Goal: Task Accomplishment & Management: Manage account settings

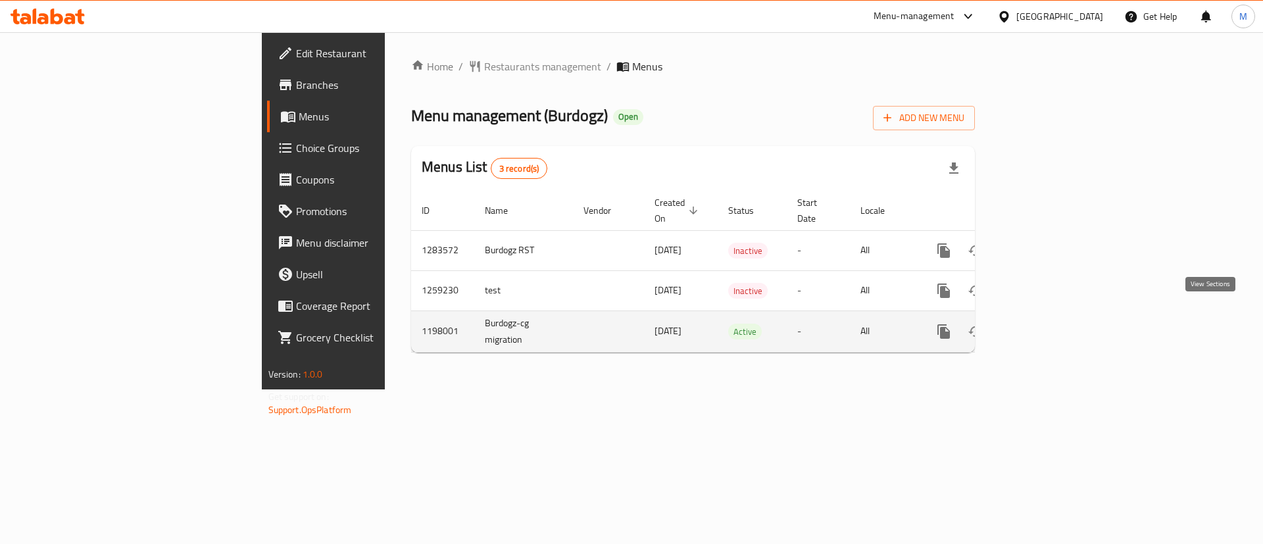
click at [1045, 326] on icon "enhanced table" at bounding box center [1039, 332] width 12 height 12
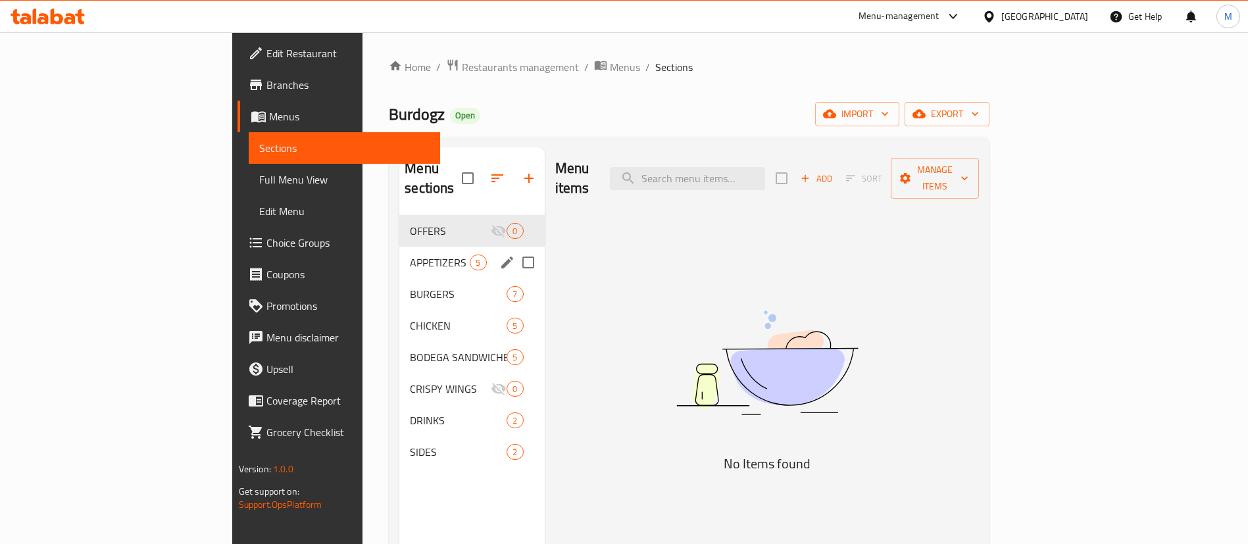
click at [399, 247] on div "APPETIZERS 5" at bounding box center [471, 263] width 145 height 32
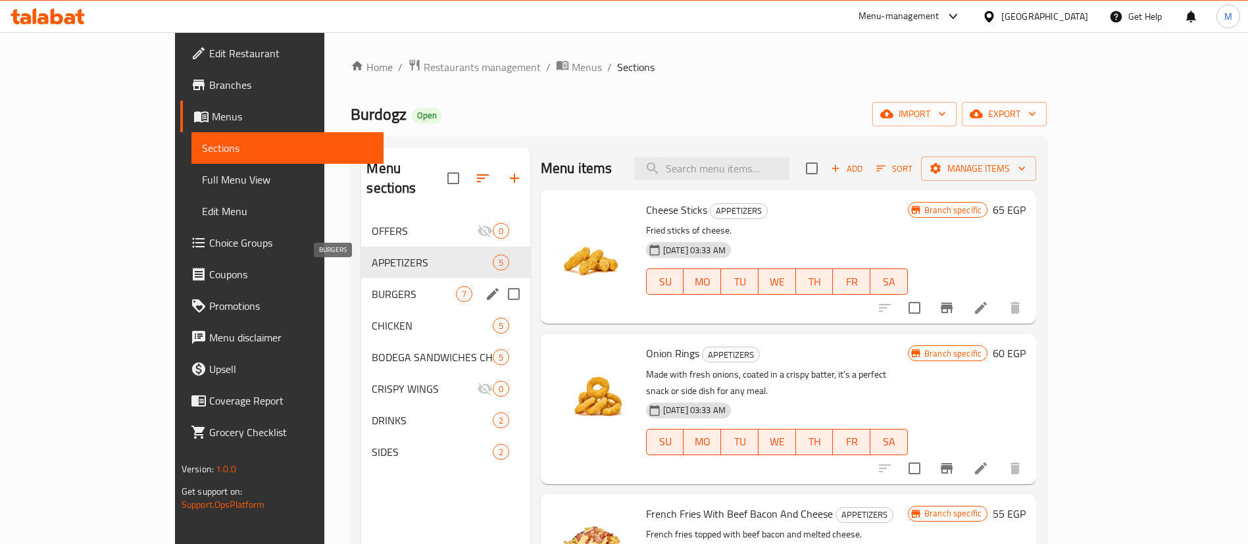
click at [379, 286] on span "BURGERS" at bounding box center [414, 294] width 84 height 16
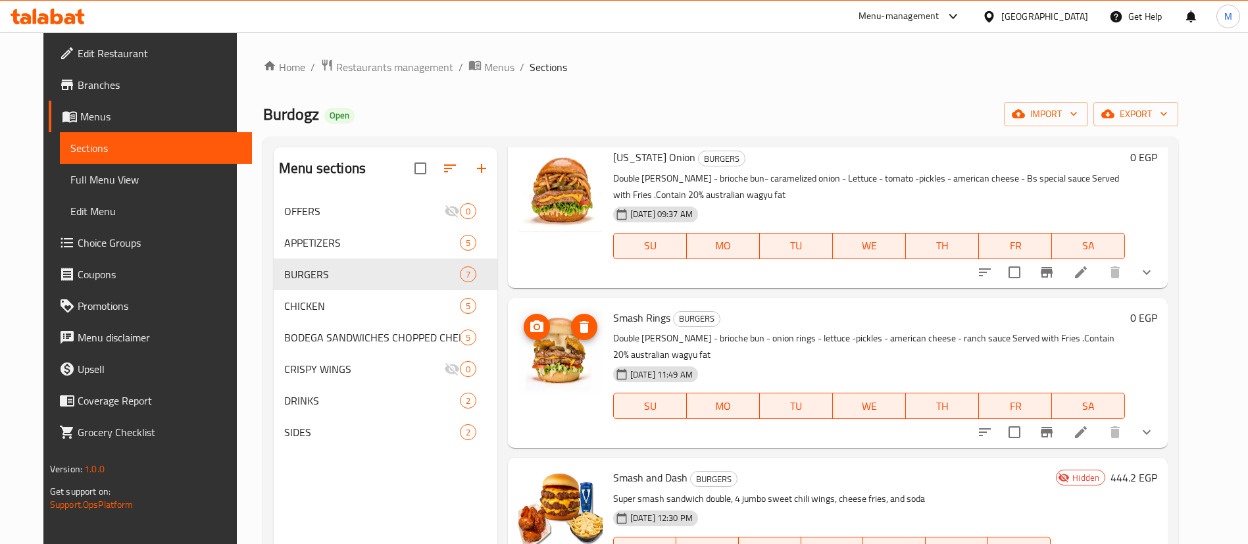
scroll to position [493, 0]
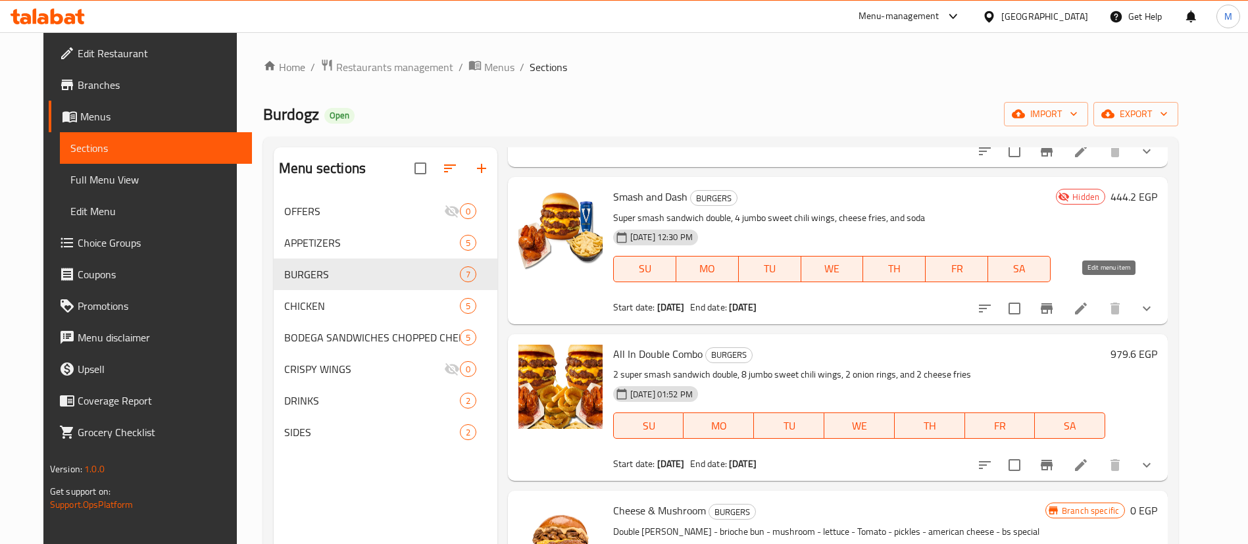
click at [1089, 301] on icon at bounding box center [1081, 309] width 16 height 16
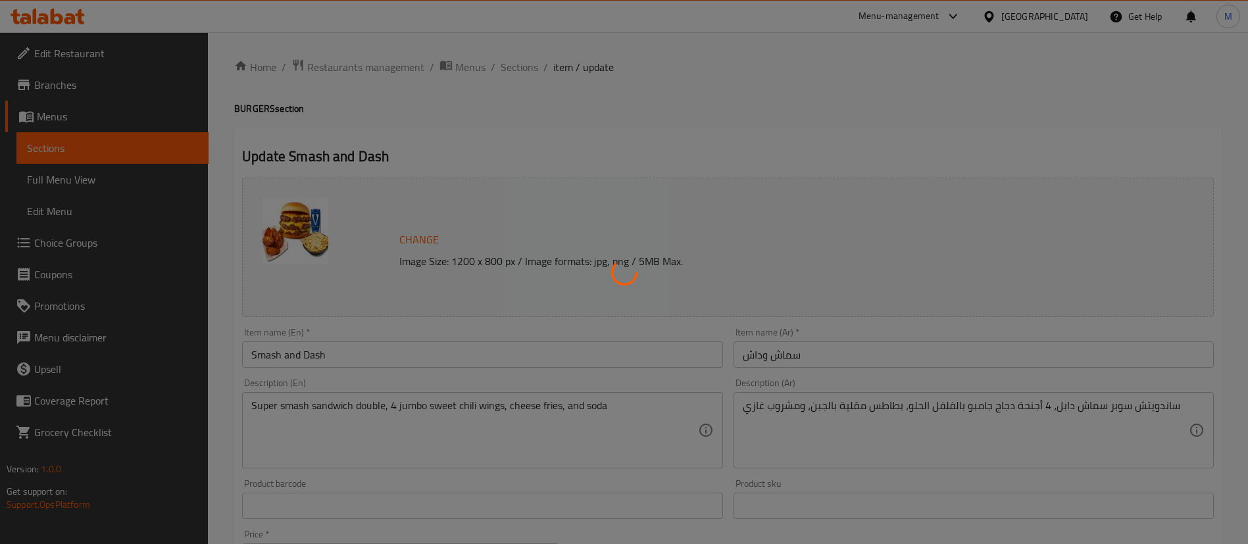
type input "حجم البرجر"
type input "1"
type input "اضافة صوص الاجنحة"
type input "1"
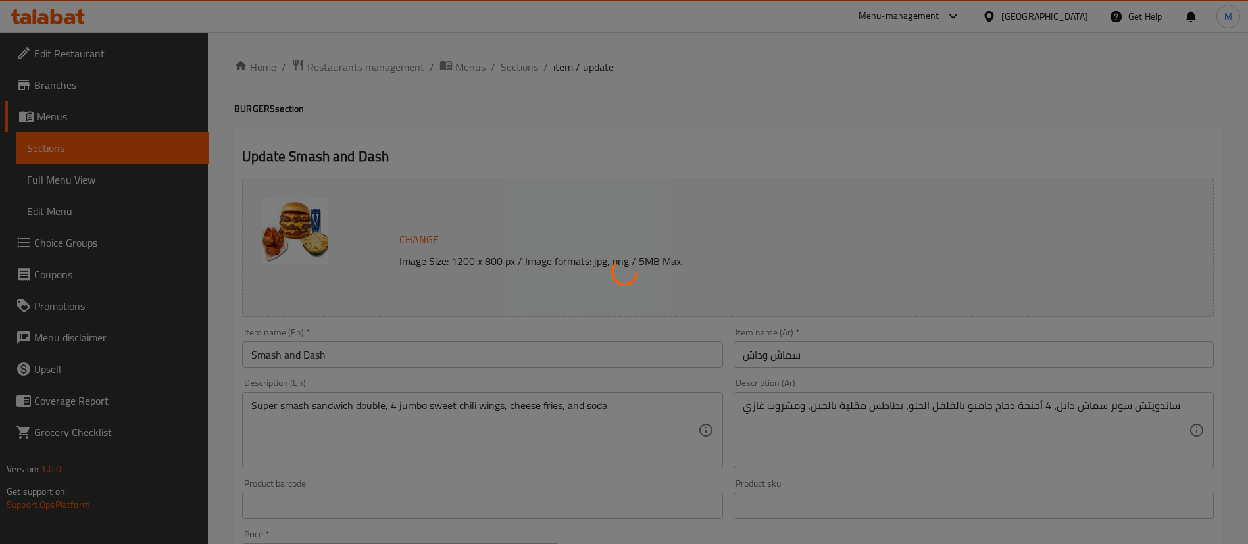
type input "1"
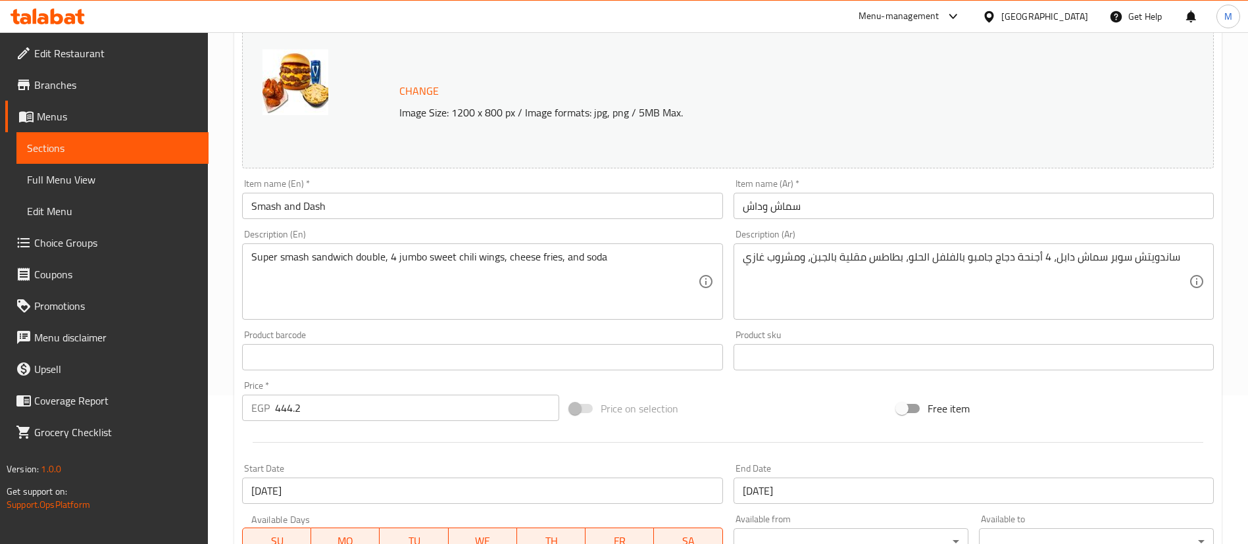
scroll to position [197, 0]
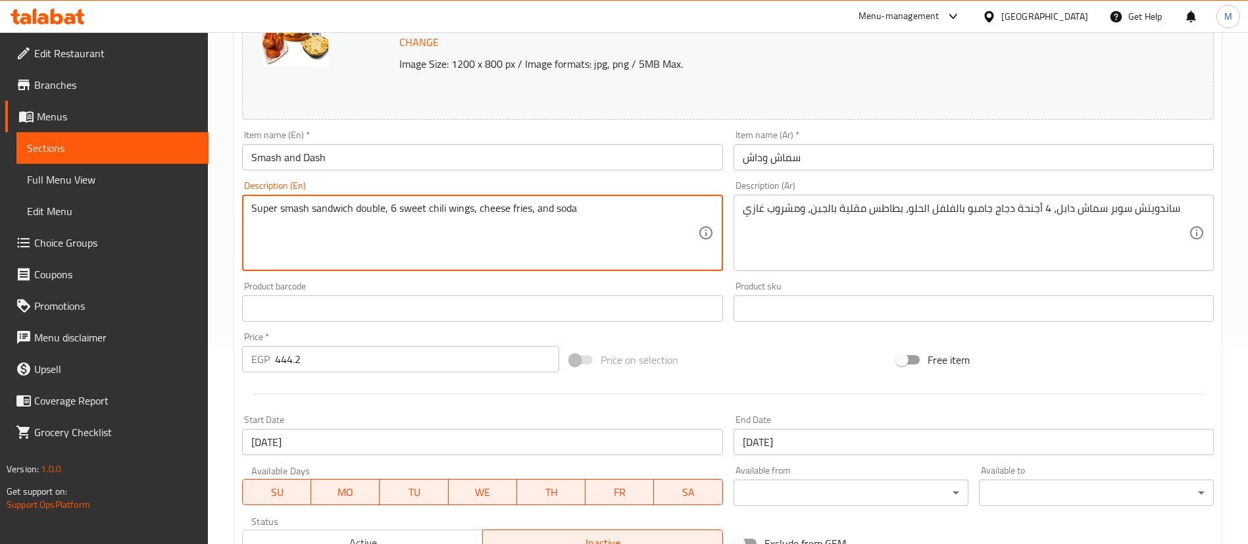
type textarea "Super smash sandwich double, 6 sweet chili wings, cheese fries, and soda"
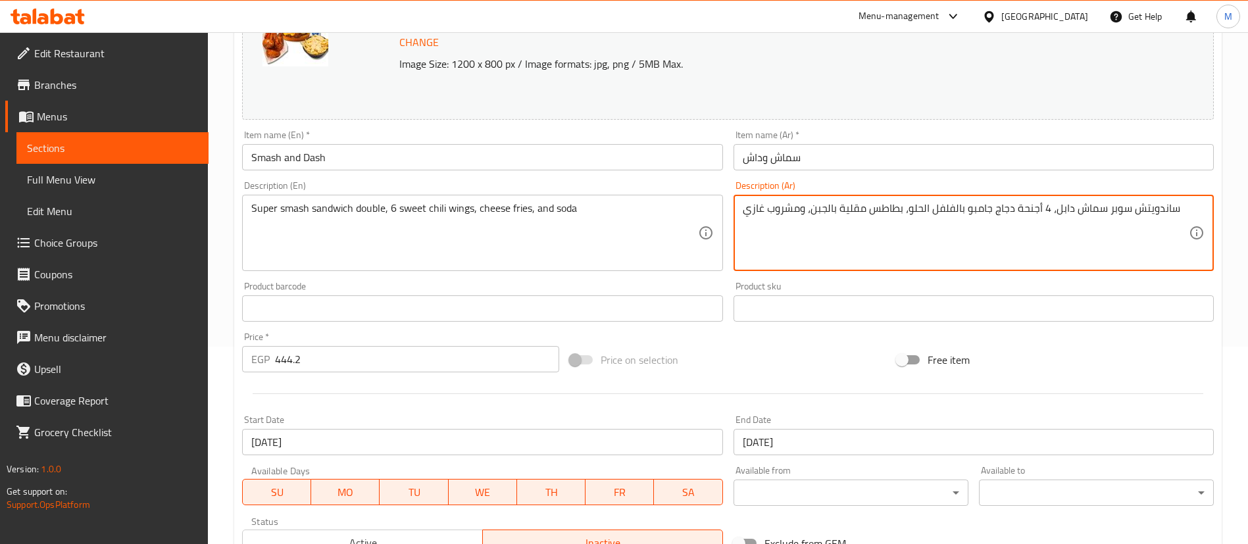
click at [974, 208] on textarea "ساندويتش سوبر سماش دابل، 4 أجنحة دجاج جامبو بالفلفل الحلو، بطاطس مقلية بالجبن، …" at bounding box center [966, 233] width 446 height 63
click at [1015, 210] on textarea "ساندويتش سوبر سماش دابل، 4 أجنحة دجاج بالفلفل الحلو، بطاطس مقلية بالجبن، ومشروب…" at bounding box center [966, 233] width 446 height 63
click at [1011, 209] on textarea "ساندويتش سوبر سماش دابل، 6أجنحة دجاج بالفلفل الحلو، بطاطس مقلية بالجبن، ومشروب …" at bounding box center [966, 233] width 446 height 63
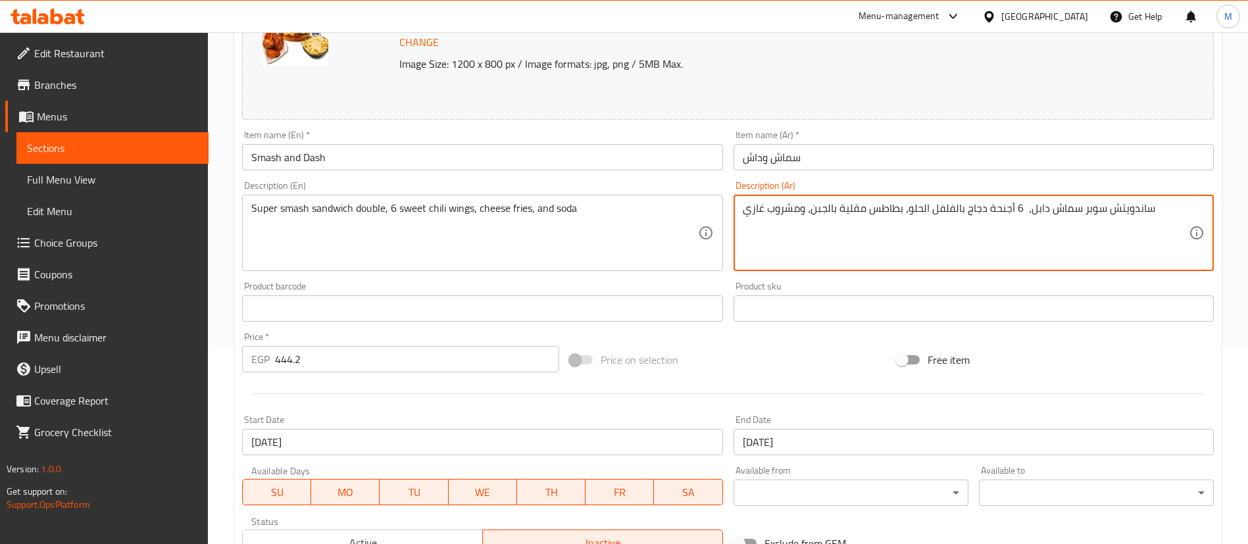
type textarea "ساندويتش سوبر سماش دابل، 6 أجنحة دجاج بالفلفل الحلو، بطاطس مقلية بالجبن، ومشروب…"
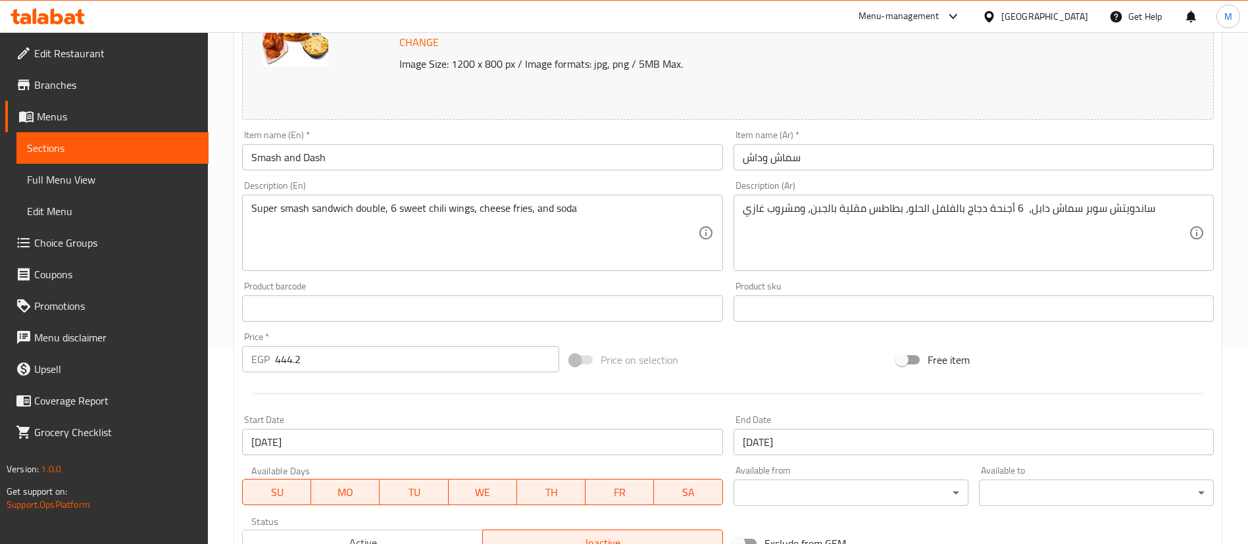
click at [727, 200] on div "Description (En) Super smash sandwich double, 6 sweet chili wings, cheese fries…" at bounding box center [482, 226] width 491 height 101
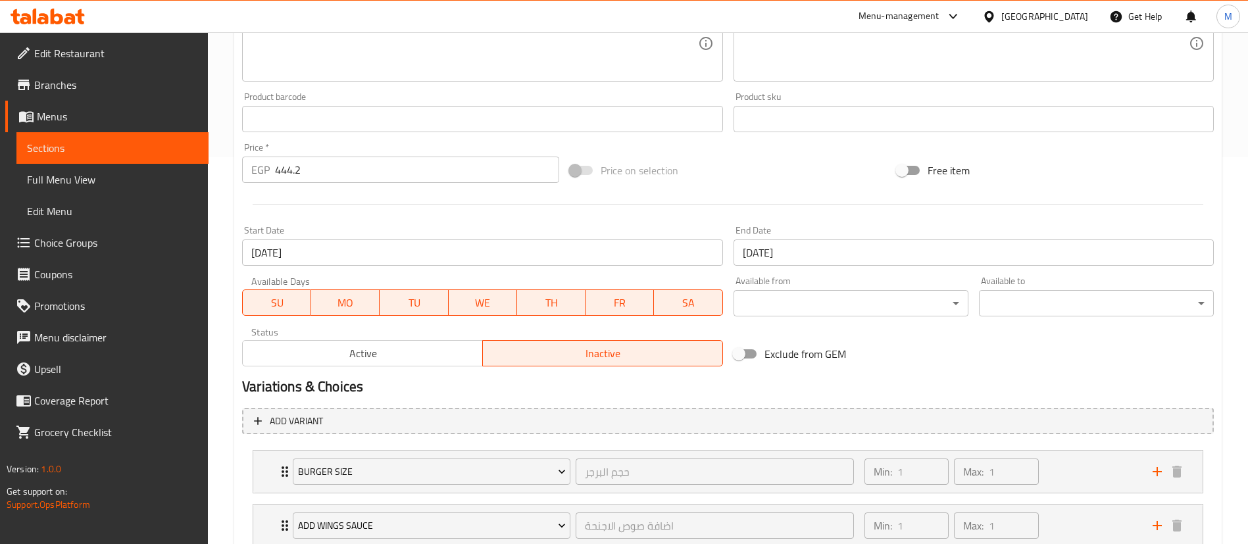
scroll to position [480, 0]
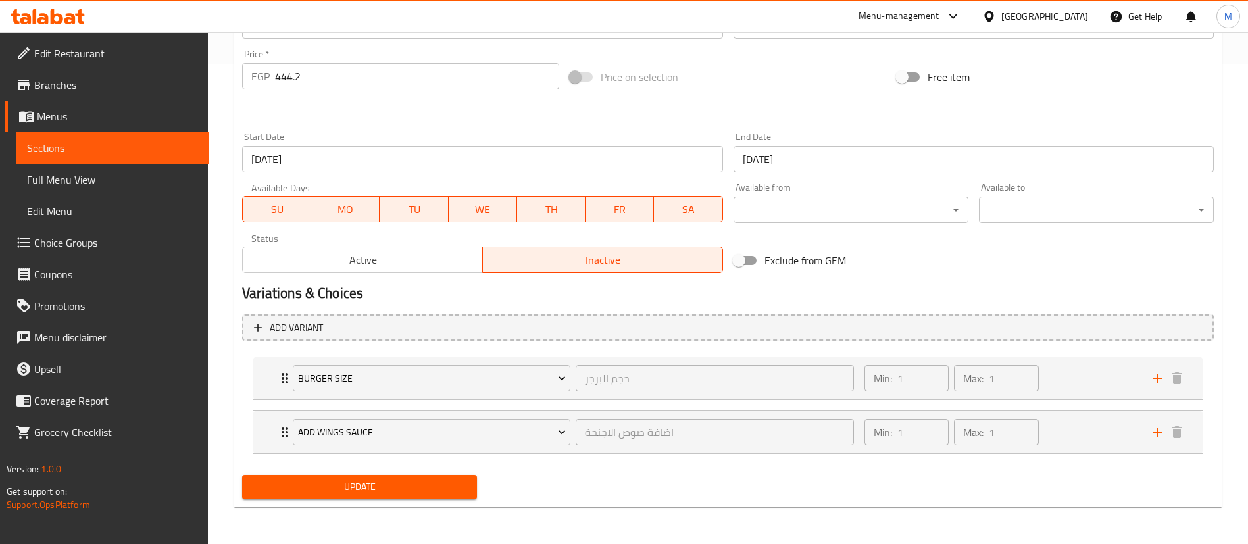
click at [373, 485] on span "Update" at bounding box center [360, 487] width 214 height 16
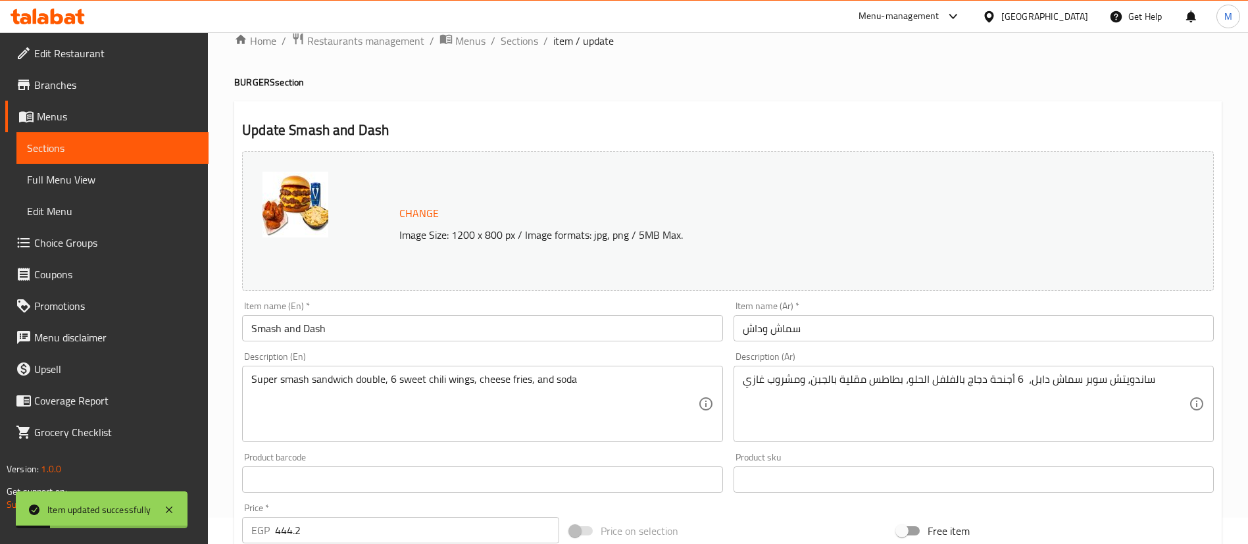
scroll to position [0, 0]
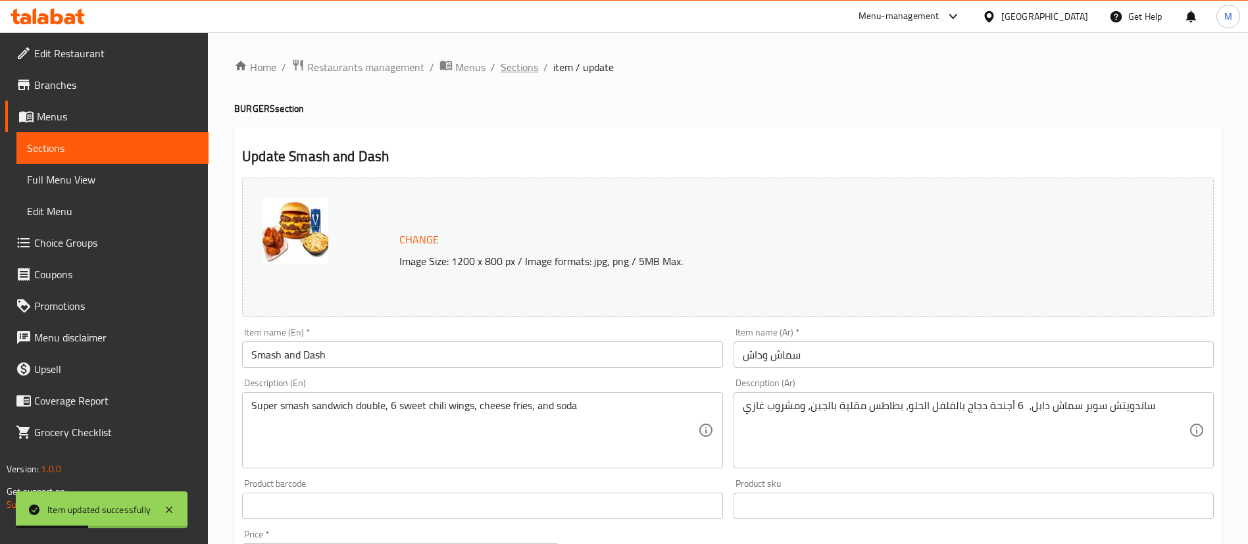
click at [520, 65] on span "Sections" at bounding box center [520, 67] width 38 height 16
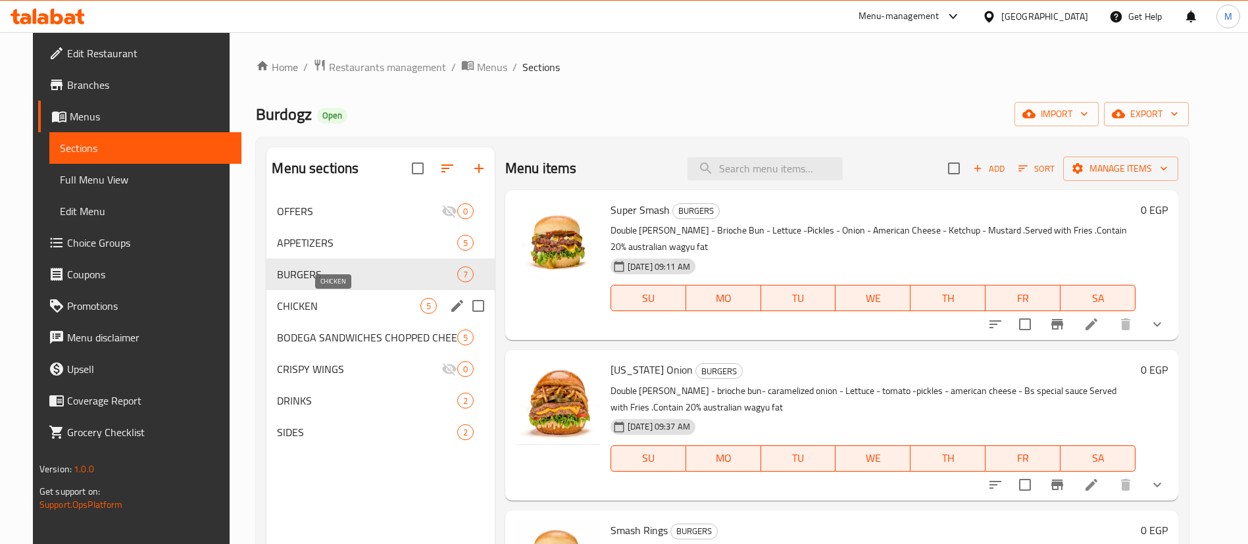
click at [320, 309] on span "CHICKEN" at bounding box center [348, 306] width 143 height 16
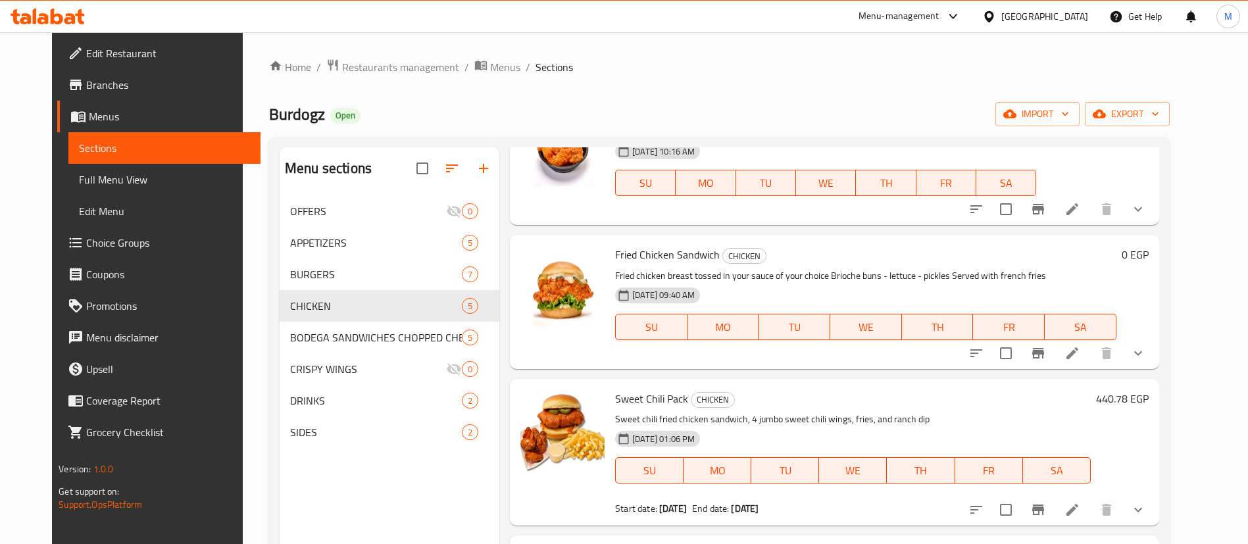
scroll to position [250, 0]
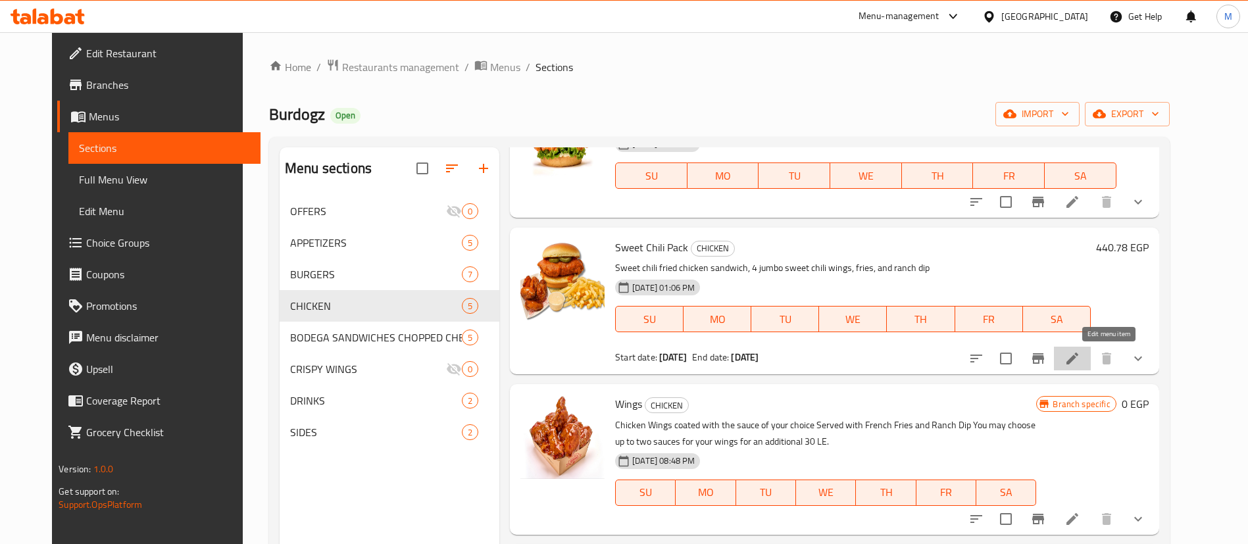
click at [1078, 359] on icon at bounding box center [1073, 359] width 12 height 12
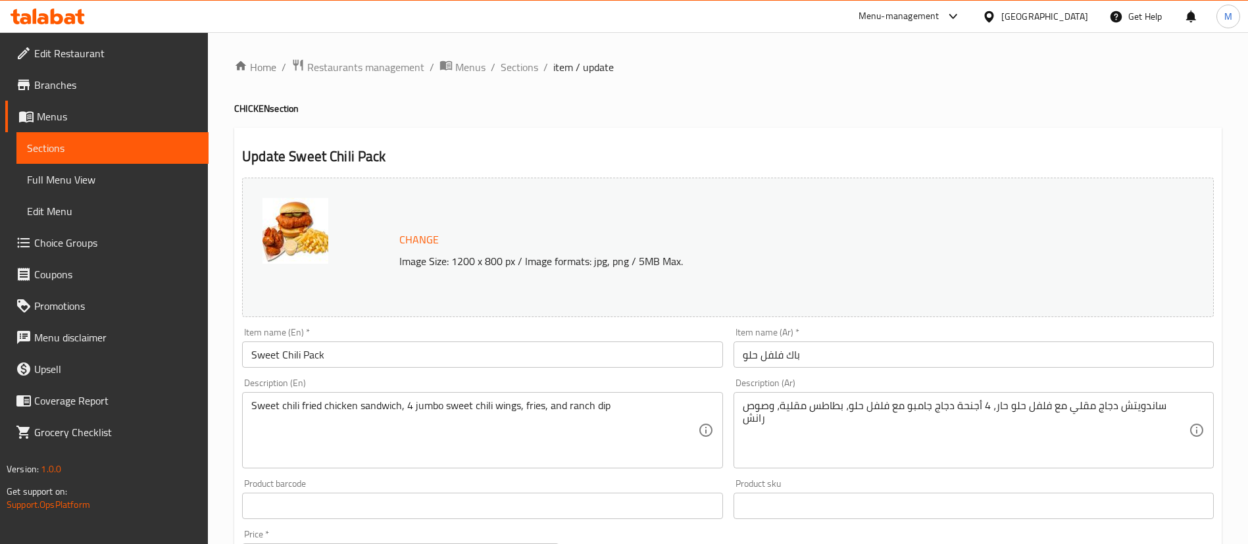
scroll to position [99, 0]
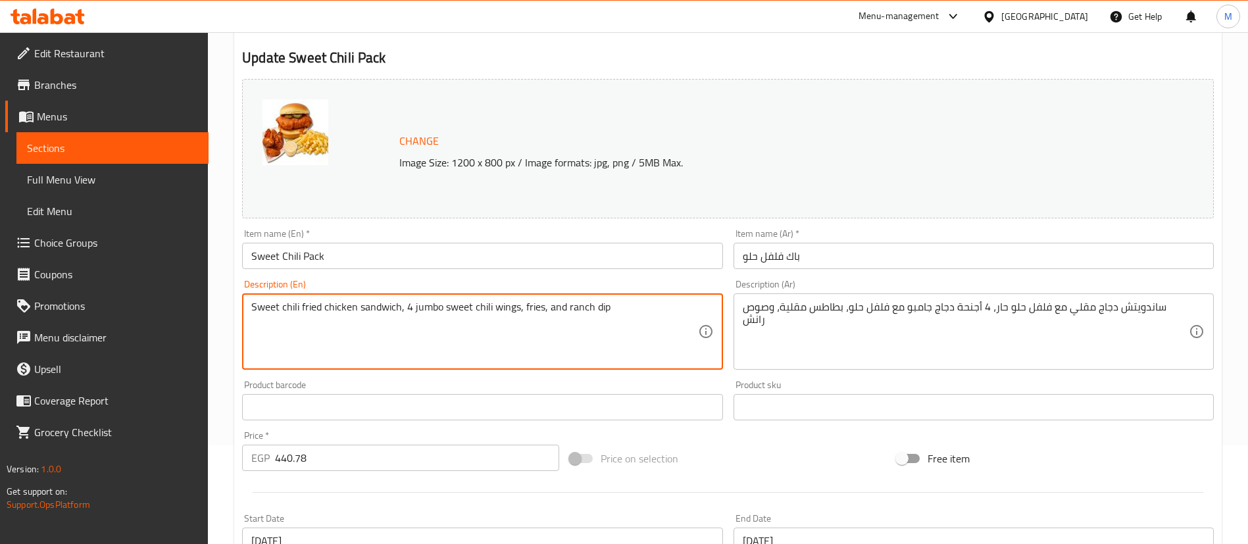
click at [428, 301] on textarea "Sweet chili fried chicken sandwich, 4 jumbo sweet chili wings, fries, and ranch…" at bounding box center [474, 332] width 446 height 63
type textarea "Sweet chili fried chicken sandwich, 6 sweet chili wings, fries, and ranch dip"
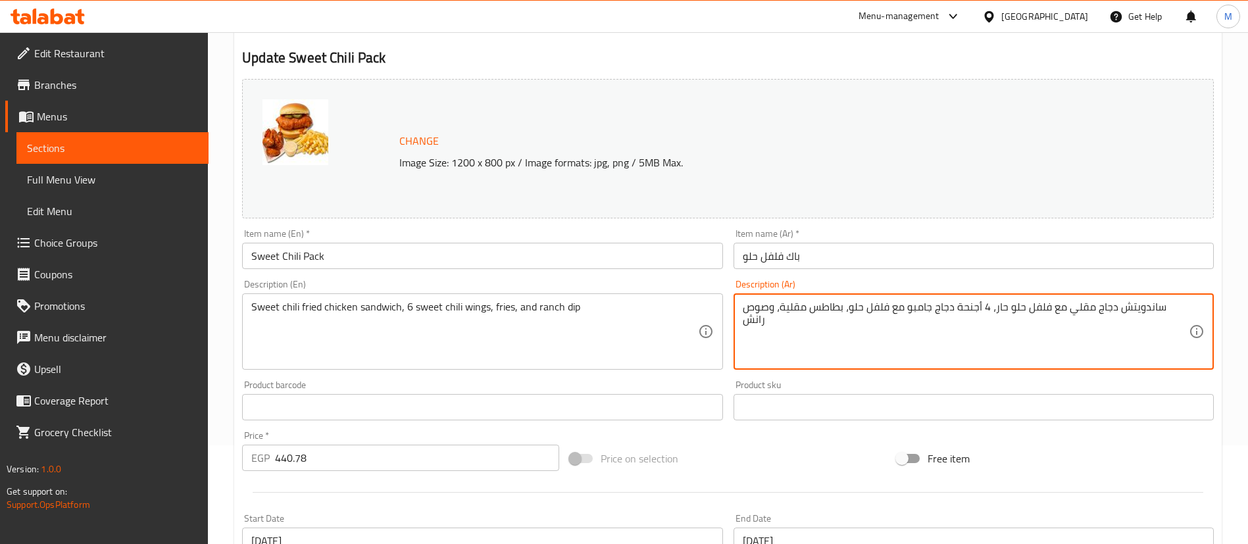
click at [944, 309] on textarea "ساندويتش دجاج مقلي مع فلفل حلو حار، 4 أجنحة دجاج جامبو مع فلفل حلو، بطاطس مقلية…" at bounding box center [966, 332] width 446 height 63
click at [978, 307] on textarea "ساندويتش دجاج مقلي مع فلفل حلو حار، 4 أجنحة دجاج مع فلفل حلو، بطاطس مقلية، وصوص…" at bounding box center [966, 332] width 446 height 63
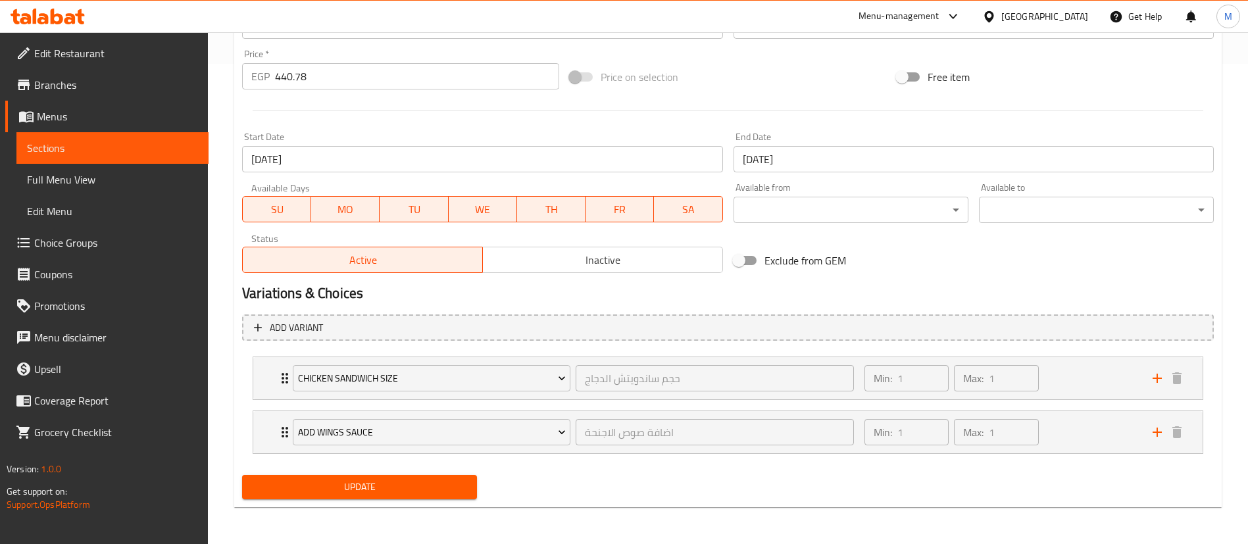
type textarea "ساندويتش دجاج مقلي مع فلفل حلو حار، 6 أجنحة دجاج مع فلفل حلو، بطاطس مقلية، وصوص…"
click at [412, 490] on span "Update" at bounding box center [360, 487] width 214 height 16
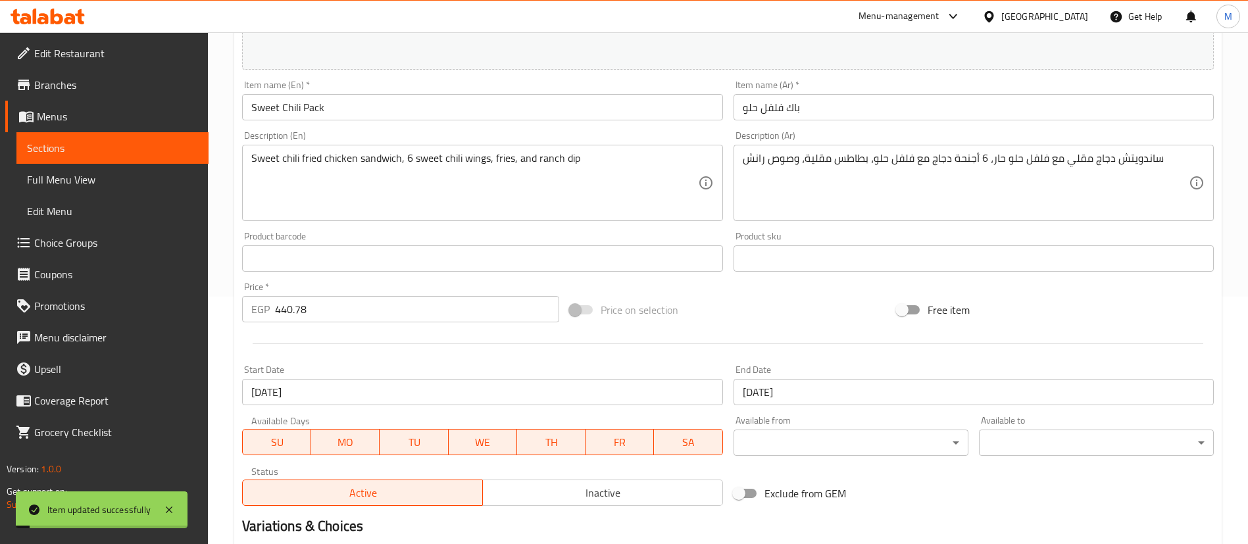
scroll to position [0, 0]
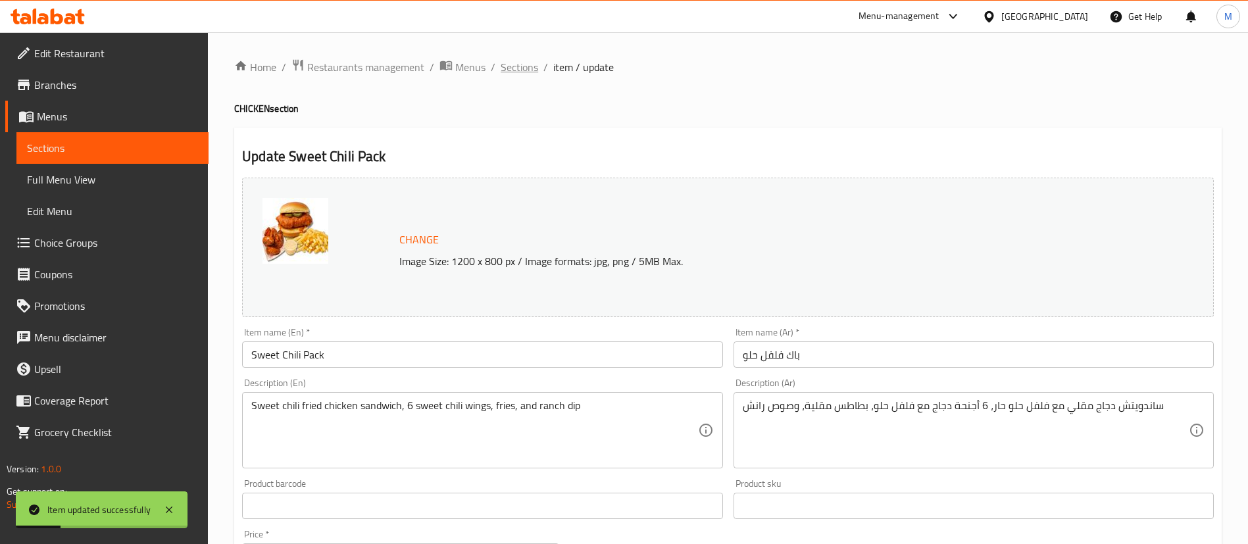
click at [513, 67] on span "Sections" at bounding box center [520, 67] width 38 height 16
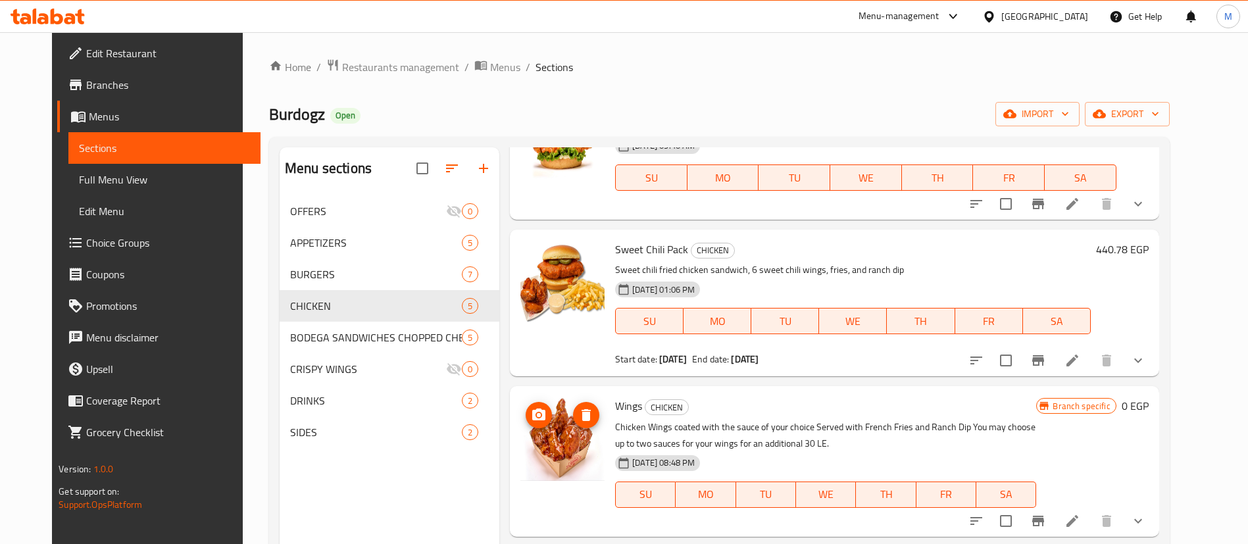
scroll to position [250, 0]
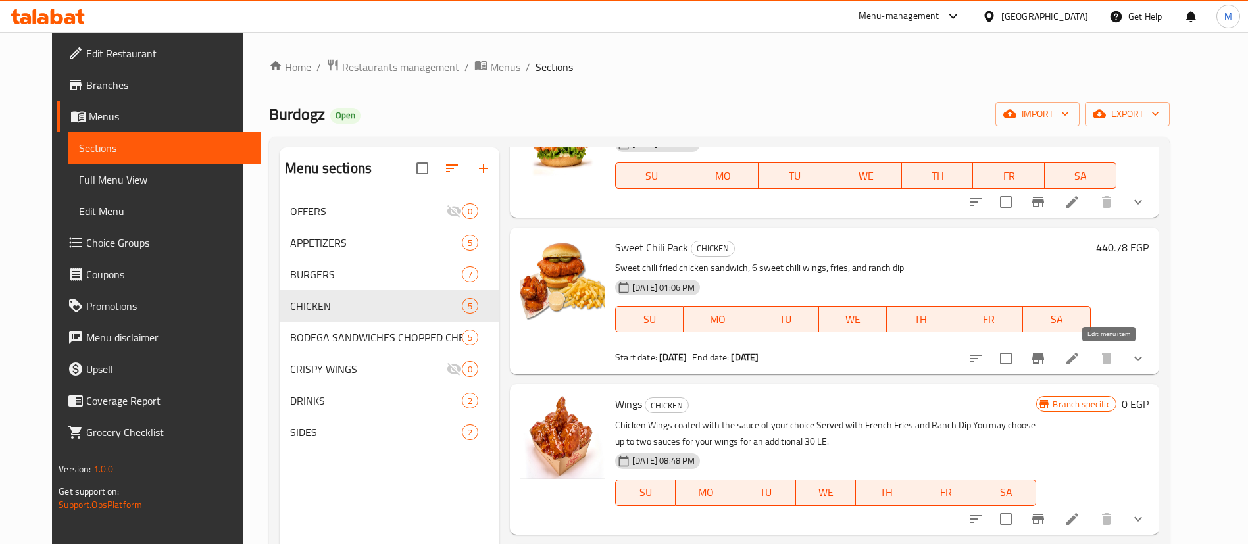
click at [1080, 351] on icon at bounding box center [1073, 359] width 16 height 16
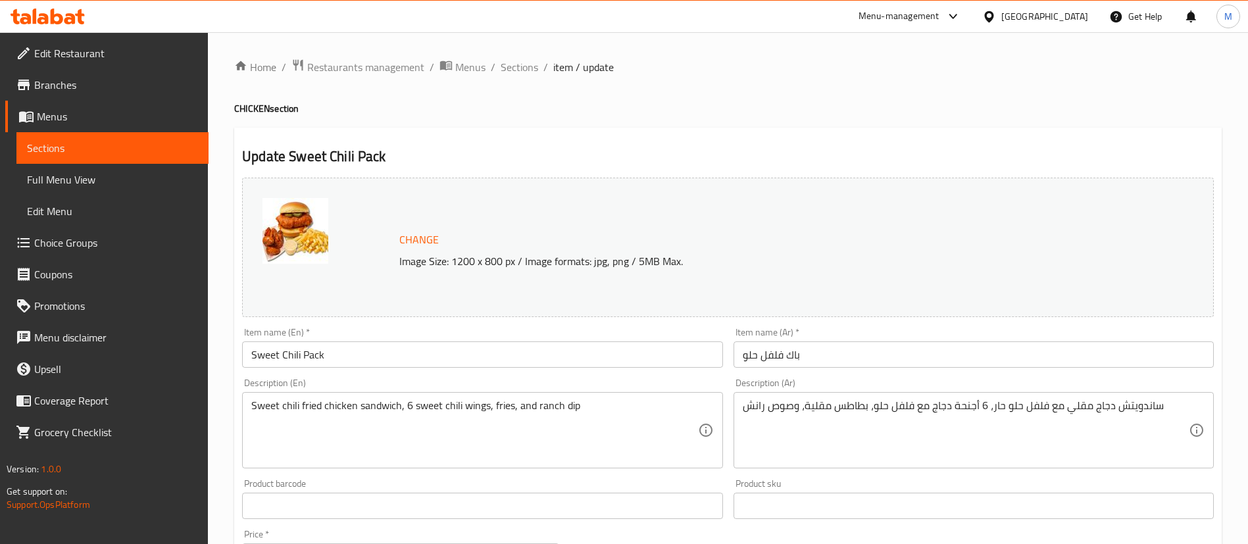
click at [427, 403] on textarea "Sweet chili fried chicken sandwich, 6 sweet chili wings, fries, and ranch dip" at bounding box center [474, 430] width 446 height 63
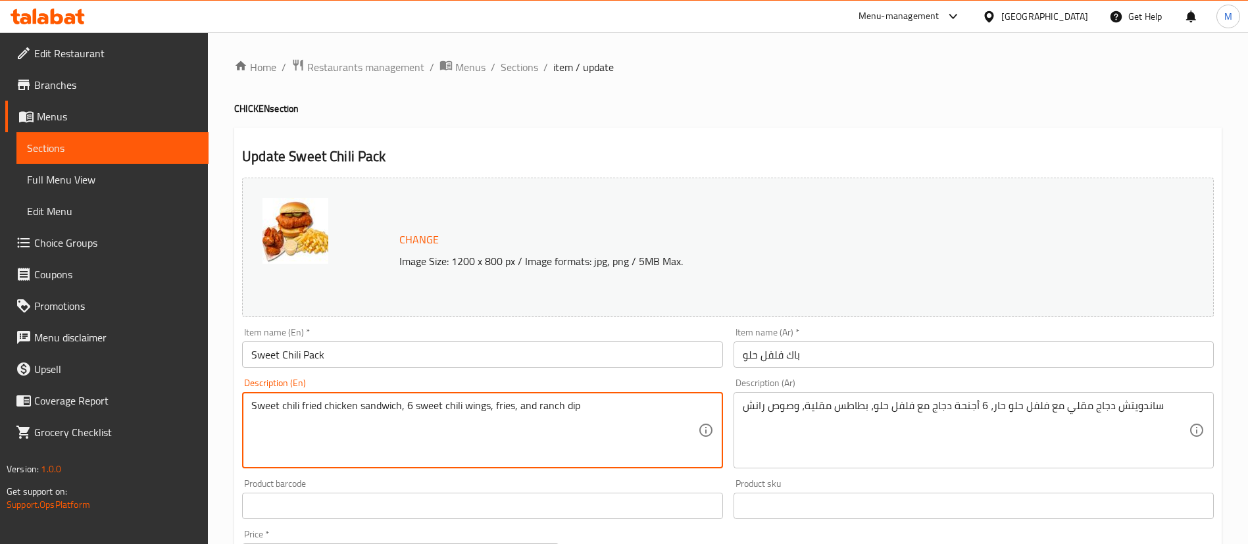
click at [526, 125] on div "Home / Restaurants management / Menus / Sections / item / update CHICKEN sectio…" at bounding box center [728, 529] width 988 height 940
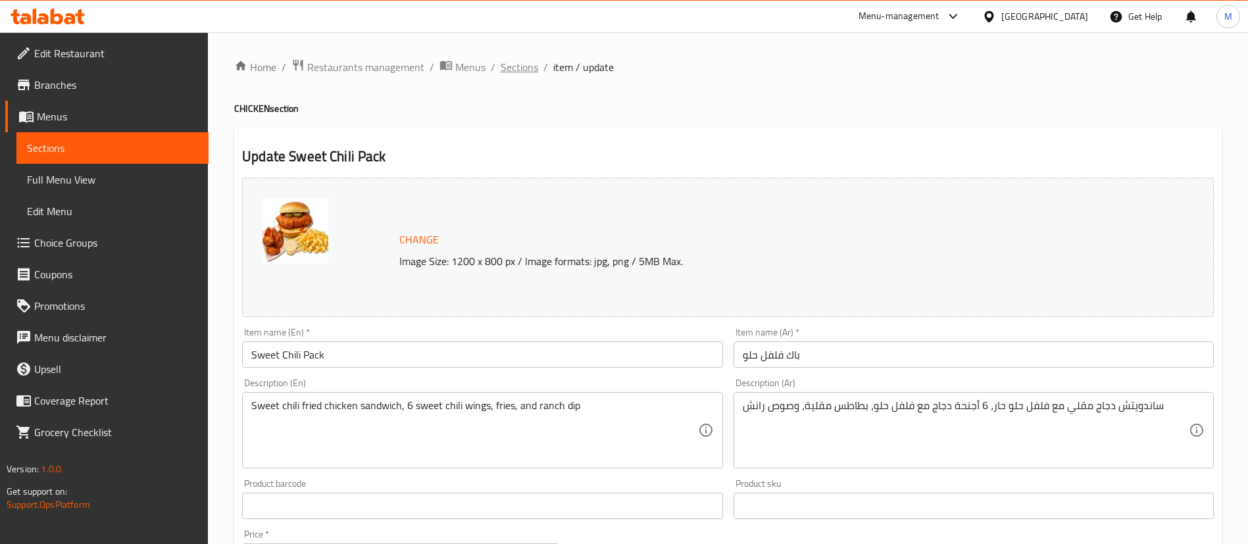
click at [515, 71] on span "Sections" at bounding box center [520, 67] width 38 height 16
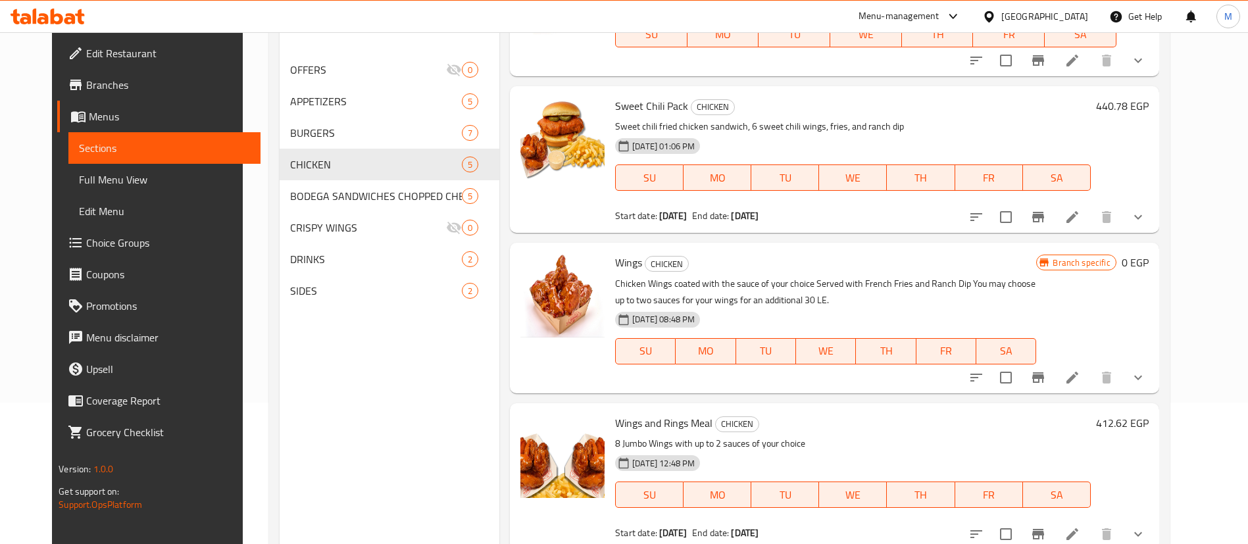
scroll to position [184, 0]
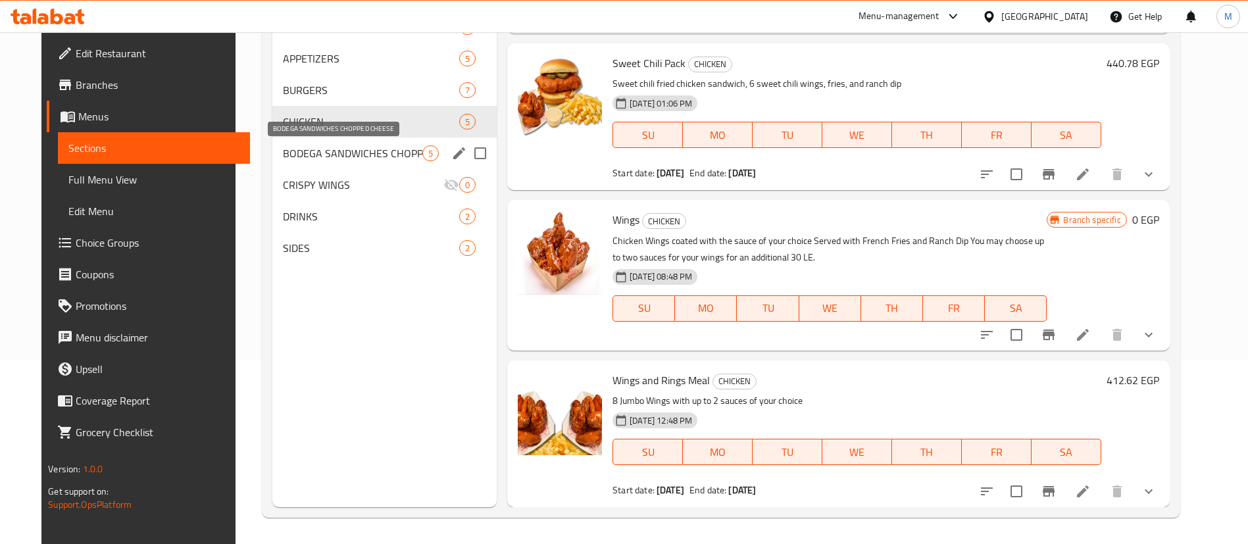
click at [318, 148] on span "BODEGA SANDWICHES CHOPPED CHEESE" at bounding box center [352, 153] width 139 height 16
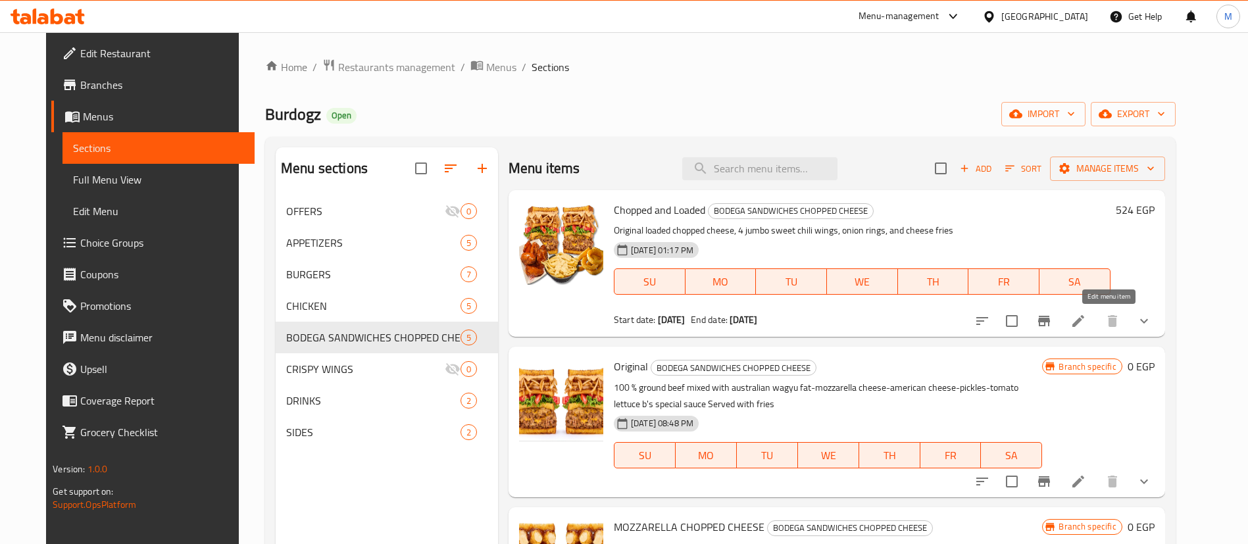
click at [1086, 318] on icon at bounding box center [1078, 321] width 16 height 16
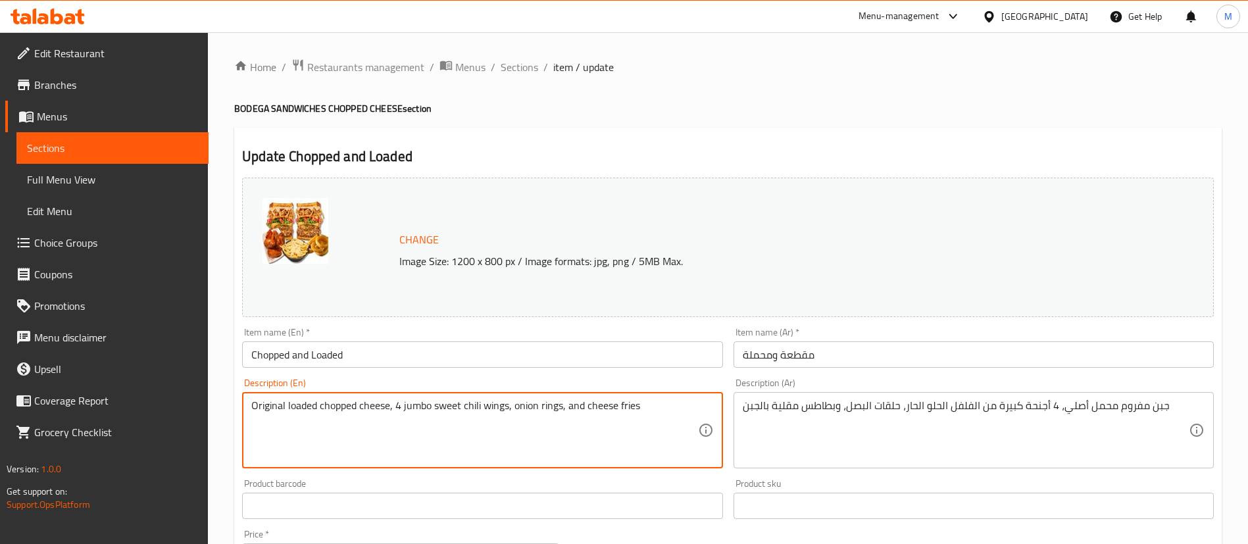
click at [411, 404] on textarea "Original loaded chopped cheese, 4 jumbo sweet chili wings, onion rings, and che…" at bounding box center [474, 430] width 446 height 63
type textarea "Original loaded chopped cheese, 6 sweet chili wings, onion rings, and cheese fr…"
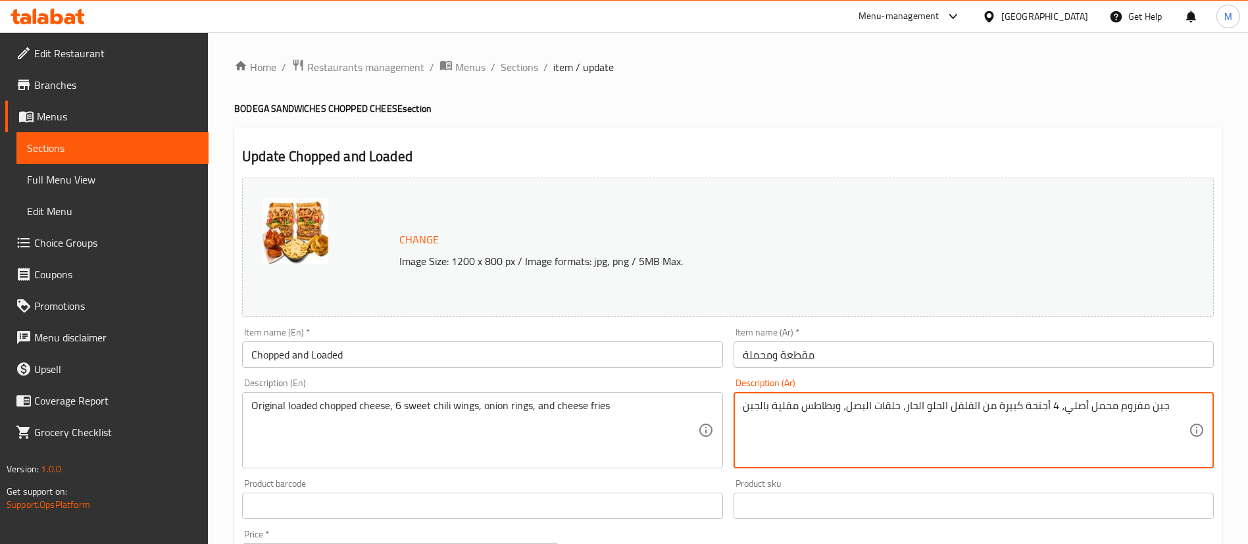
click at [1011, 406] on textarea "جبن مفروم محمل أصلي، 4 أجنحة كبيرة من الفلفل الحلو الحار، حلقات البصل، وبطاطس م…" at bounding box center [966, 430] width 446 height 63
click at [1024, 402] on textarea "جبن مفروم محمل أصلي، 4 أجنحة من الفلفل الحلو الحار، حلقات البصل، وبطاطس مقلية ب…" at bounding box center [966, 430] width 446 height 63
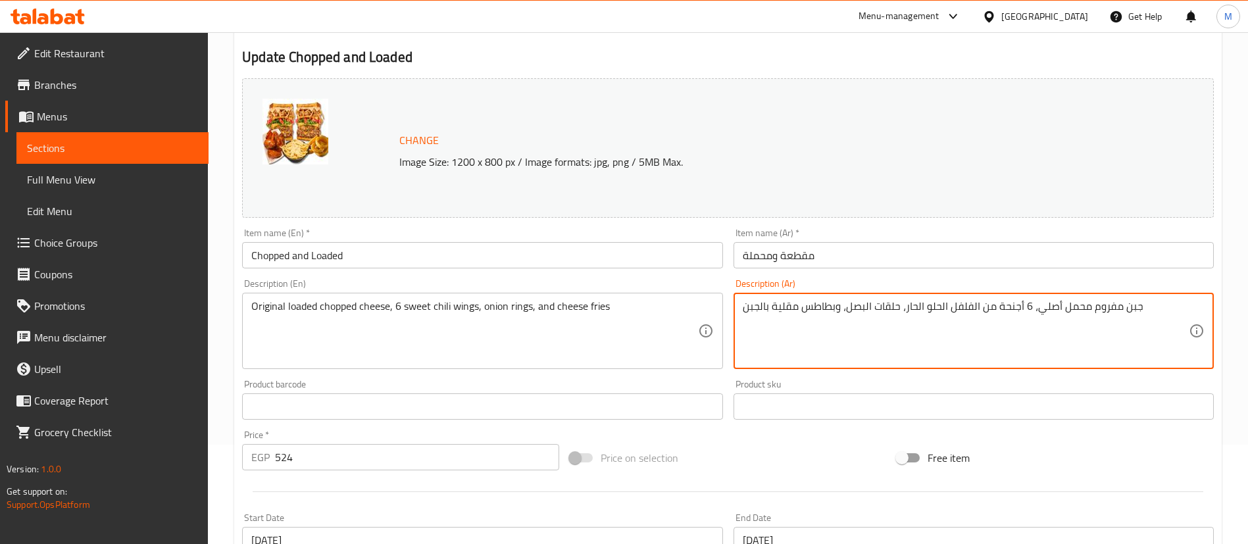
scroll to position [480, 0]
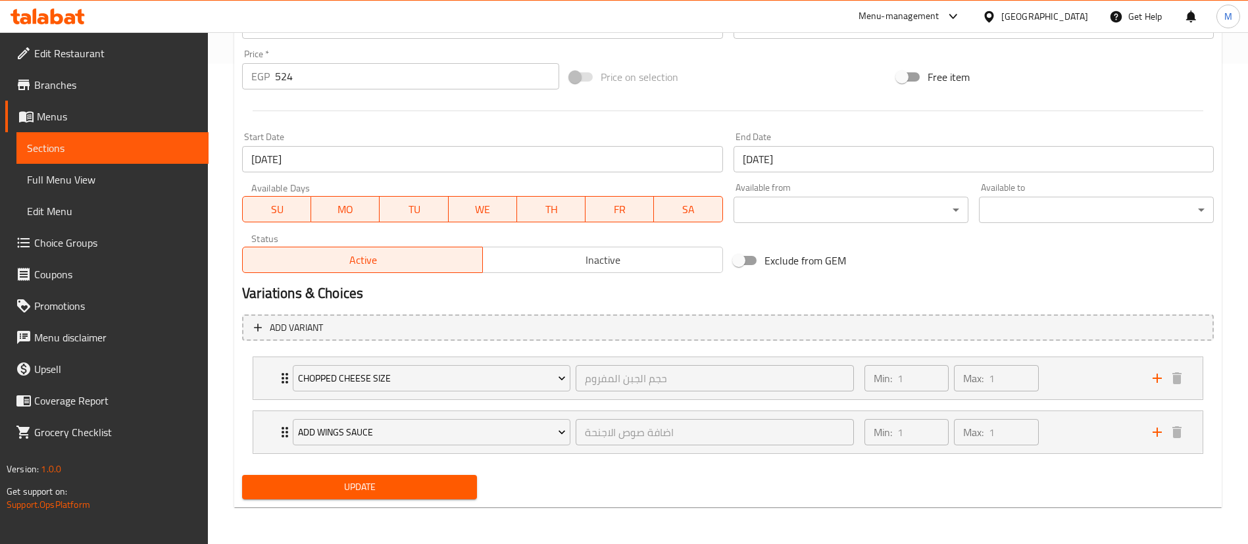
type textarea "جبن مفروم محمل أصلي، 6 أجنحة من الفلفل الحلو الحار، حلقات البصل، وبطاطس مقلية ب…"
click at [395, 490] on span "Update" at bounding box center [360, 487] width 214 height 16
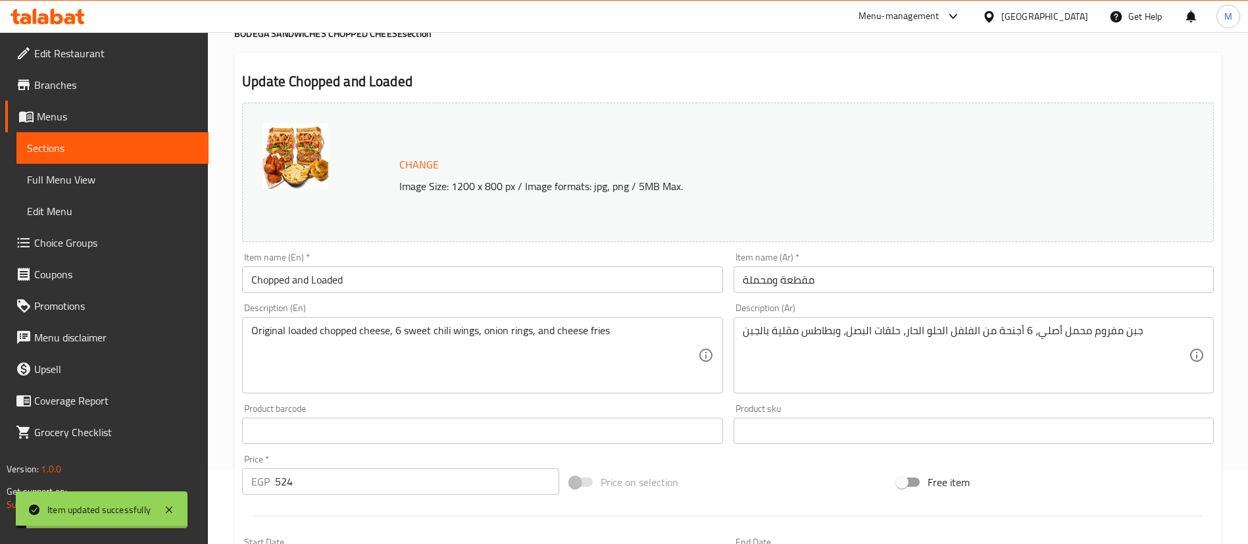
scroll to position [0, 0]
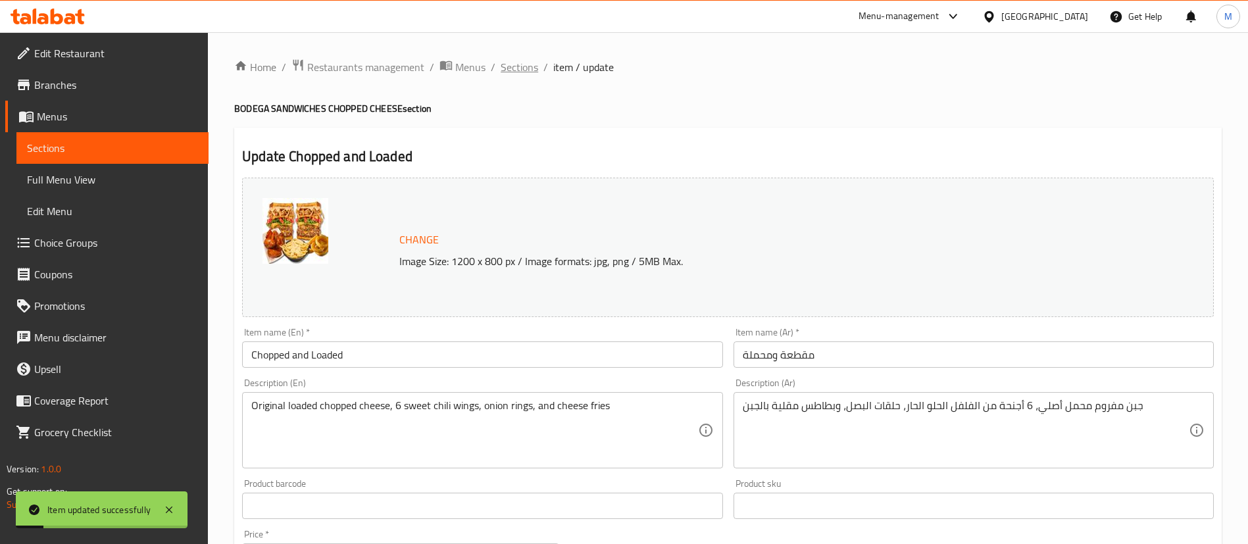
click at [520, 61] on span "Sections" at bounding box center [520, 67] width 38 height 16
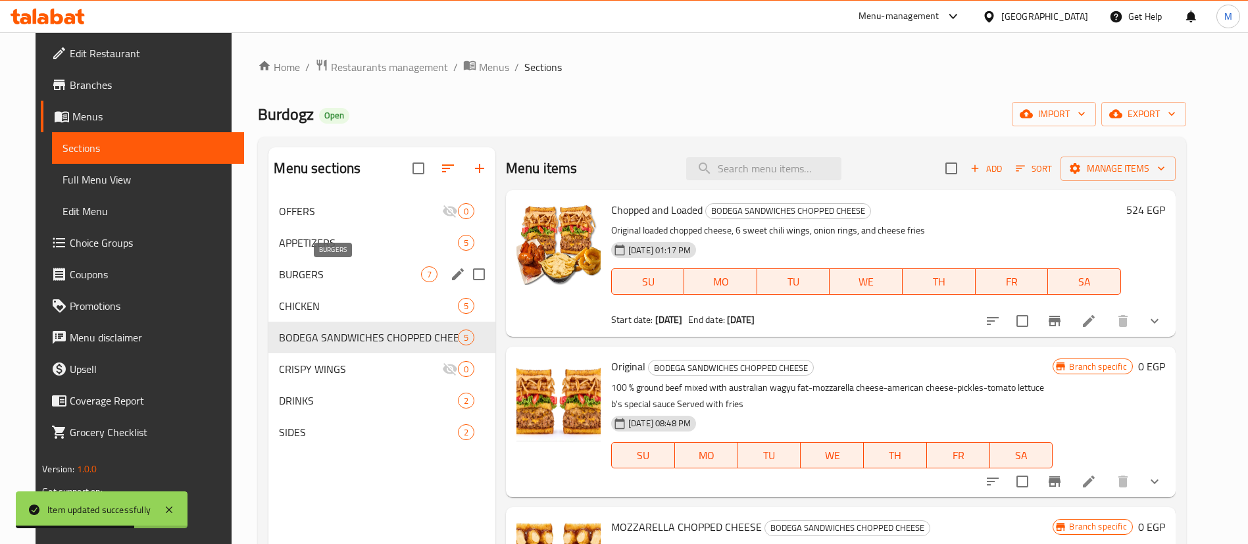
click at [333, 280] on span "BURGERS" at bounding box center [349, 274] width 141 height 16
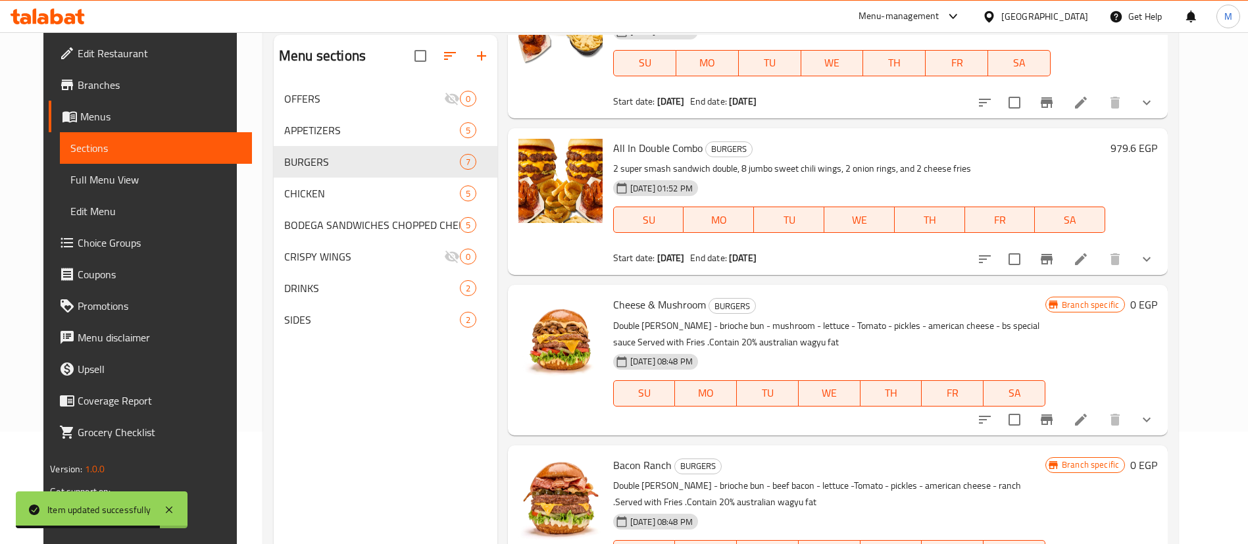
scroll to position [184, 0]
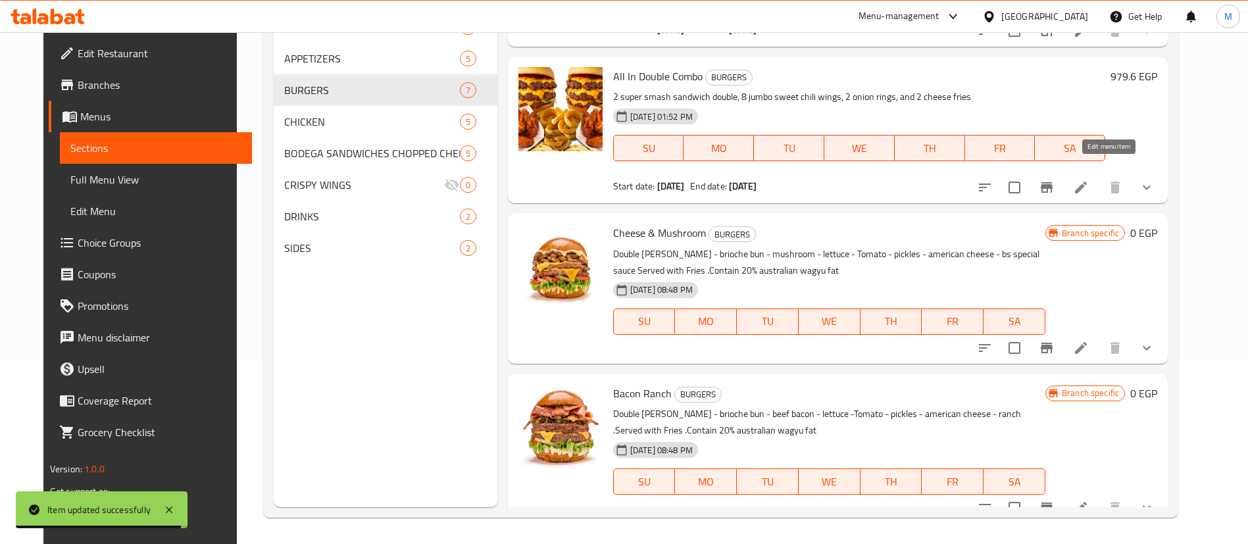
click at [1089, 180] on icon at bounding box center [1081, 188] width 16 height 16
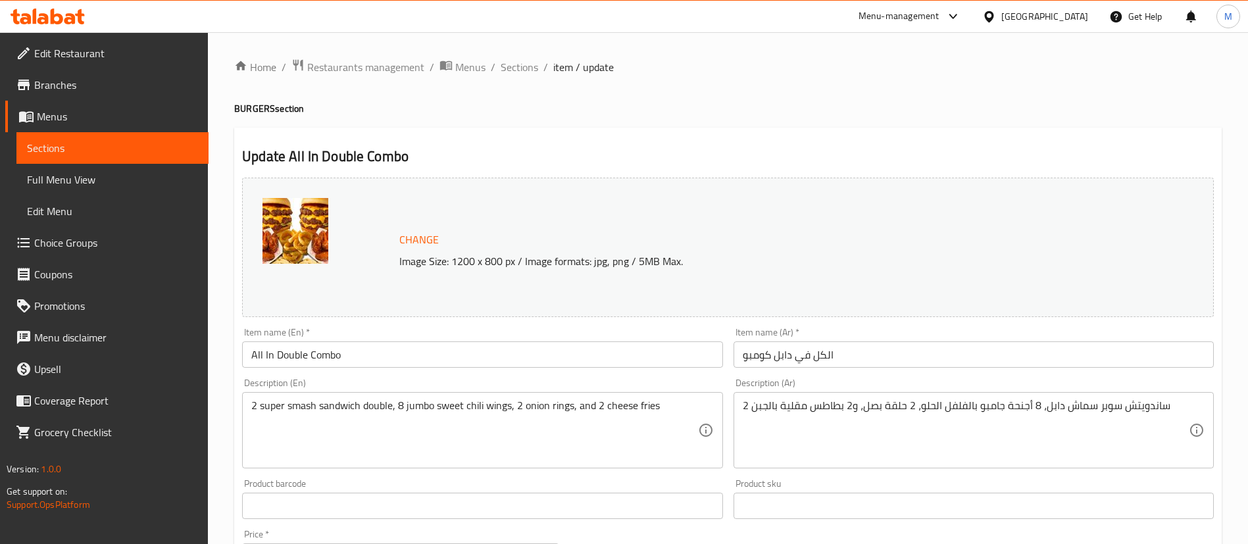
scroll to position [99, 0]
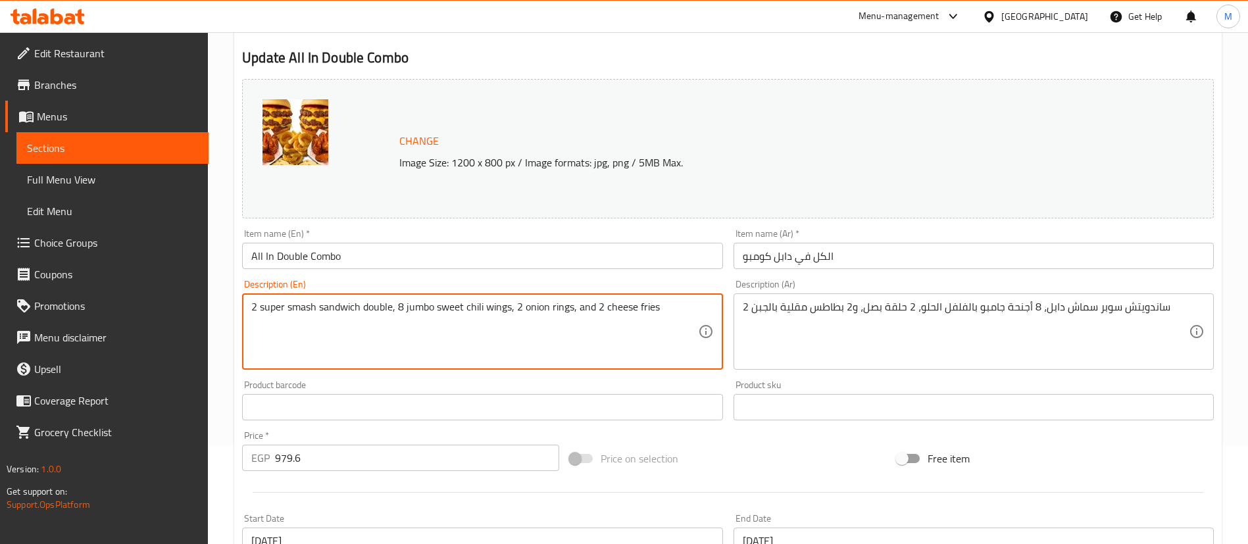
click at [416, 303] on textarea "2 super smash sandwich double, 8 jumbo sweet chili wings, 2 onion rings, and 2 …" at bounding box center [474, 332] width 446 height 63
type textarea "2 super smash sandwich double, 12 sweet chili wings, 2 onion rings, and 2 chees…"
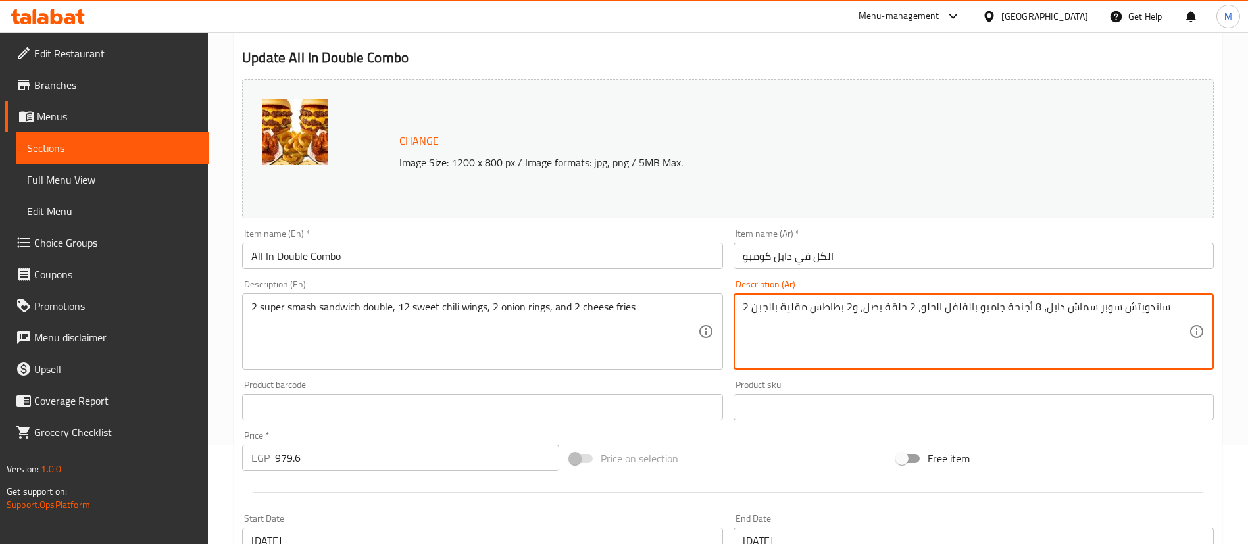
click at [990, 305] on textarea "2 ساندويتش سوبر سماش دابل، 8 أجنحة جامبو بالفلفل الحلو، 2 حلقة بصل، و2 بطاطس مق…" at bounding box center [966, 332] width 446 height 63
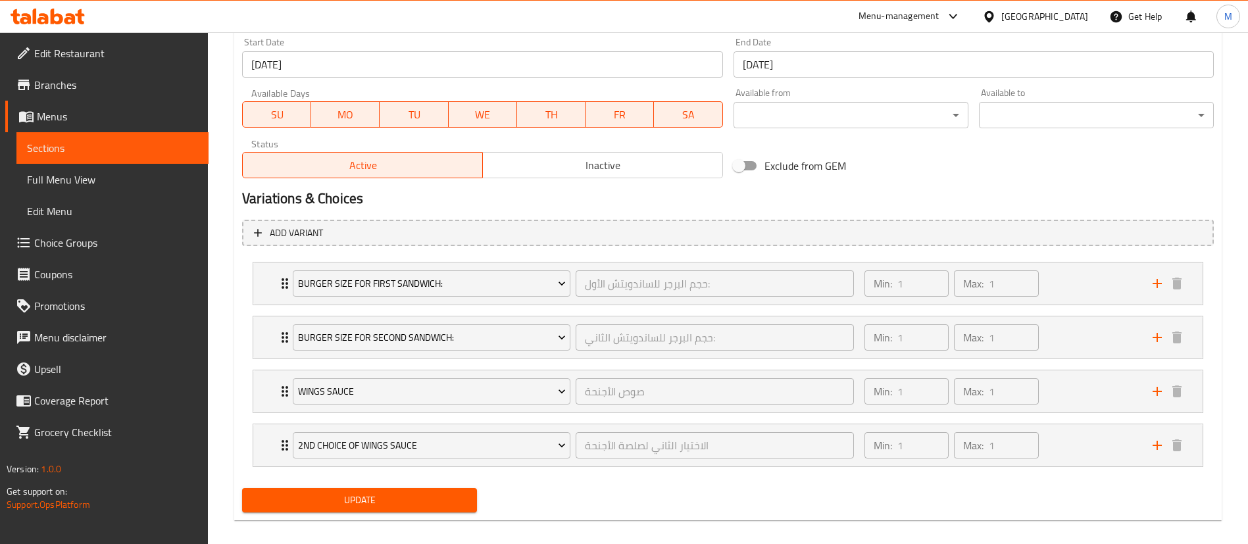
scroll to position [588, 0]
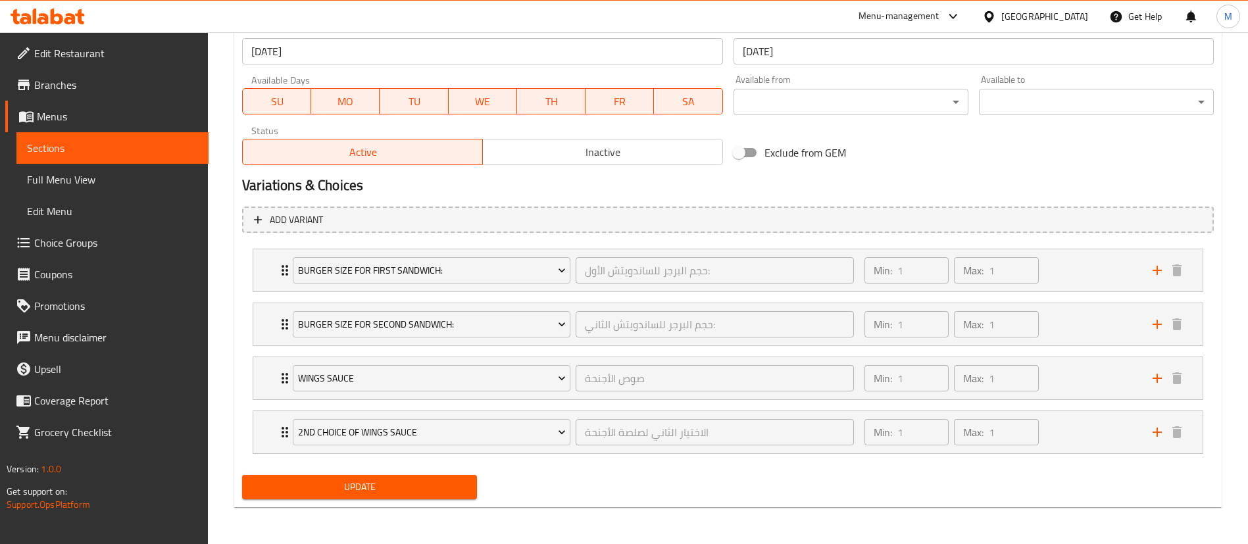
type textarea "2 ساندويتش سوبر سماش دابل، 12 أجنحة بالفلفل الحلو، 2 حلقة بصل، و2 بطاطس مقلية ب…"
click at [412, 485] on span "Update" at bounding box center [360, 487] width 214 height 16
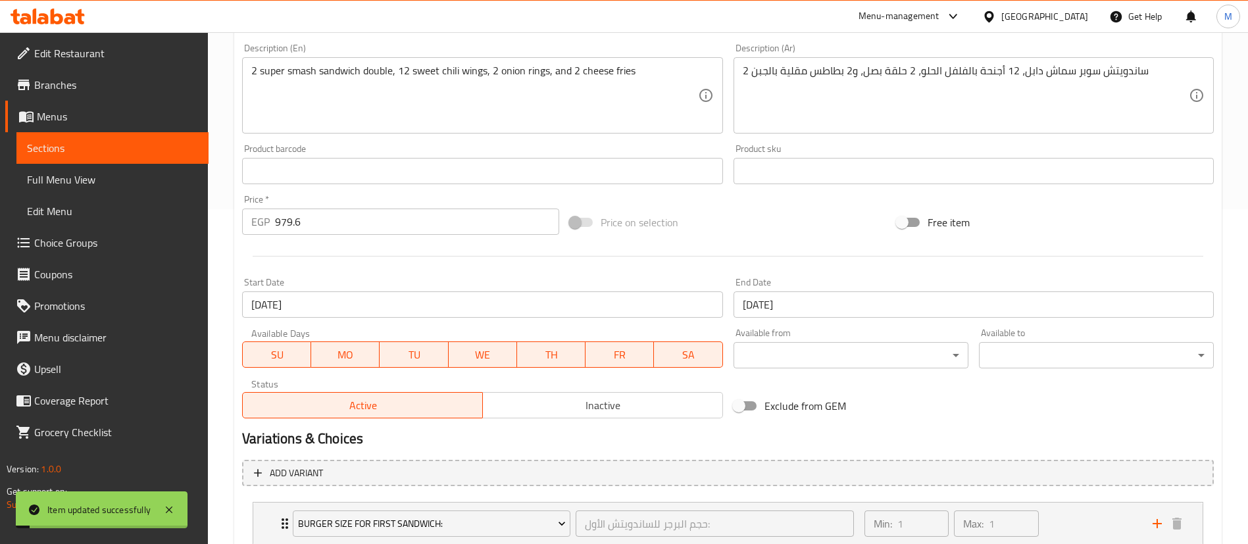
scroll to position [0, 0]
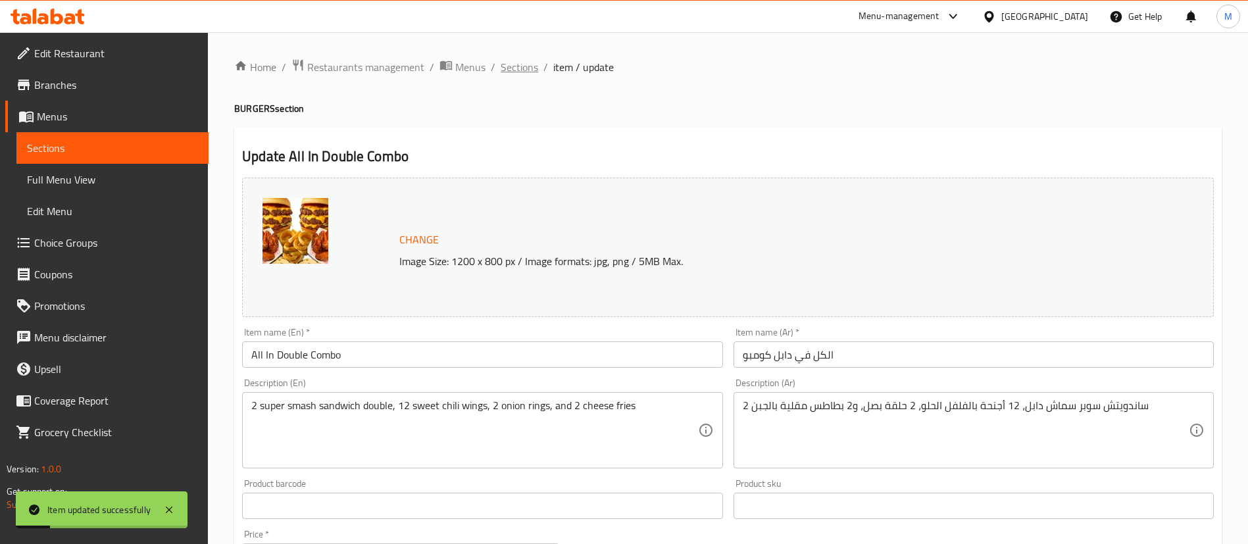
click at [522, 68] on span "Sections" at bounding box center [520, 67] width 38 height 16
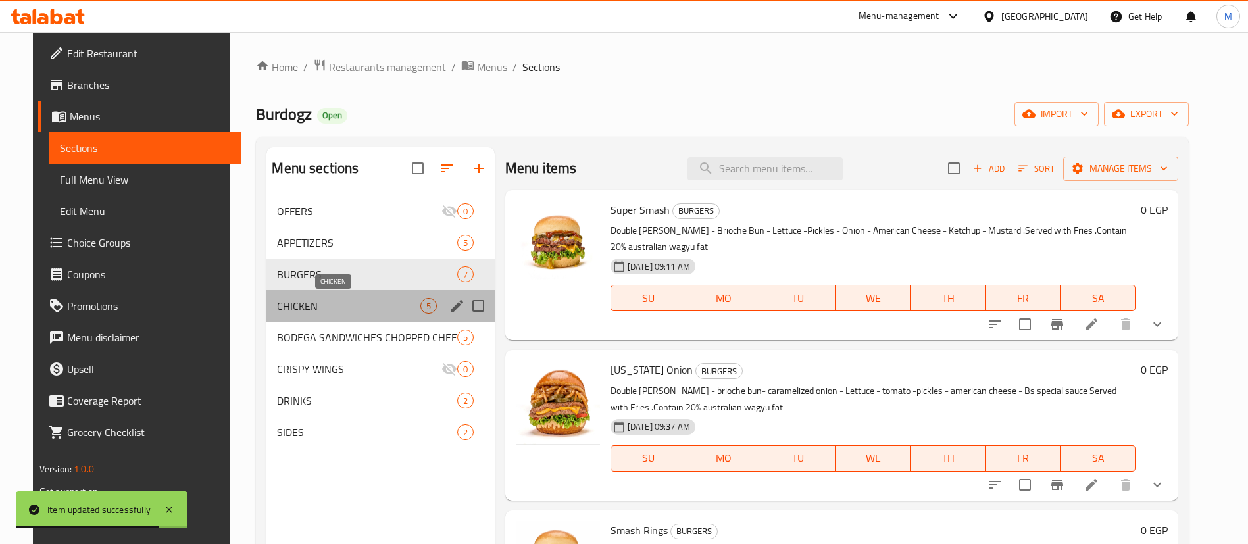
click at [311, 308] on span "CHICKEN" at bounding box center [348, 306] width 143 height 16
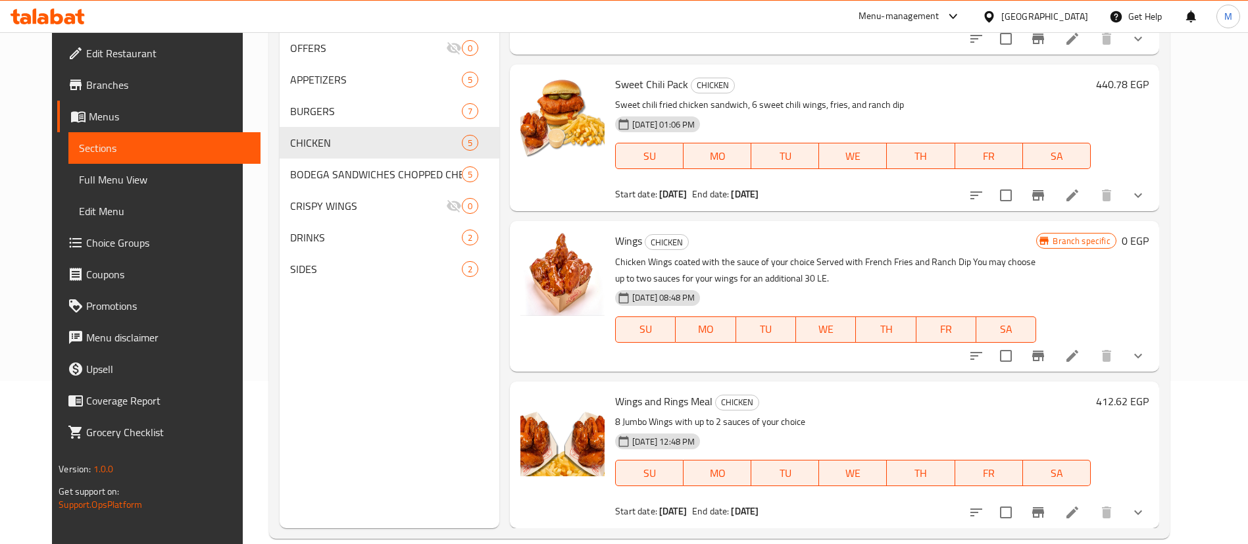
scroll to position [184, 0]
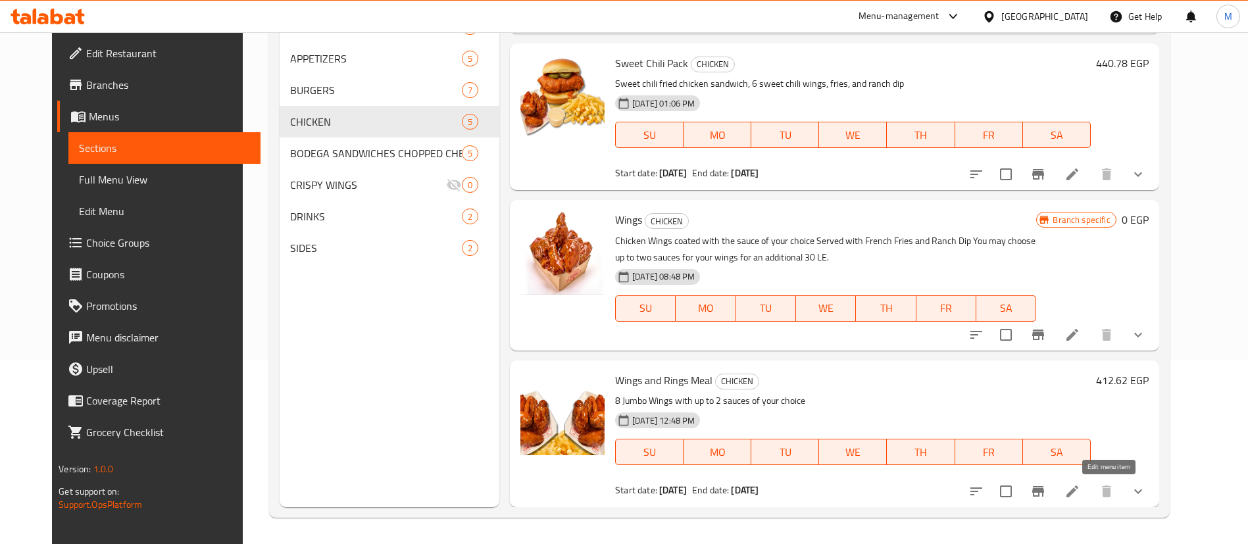
click at [1078, 490] on icon at bounding box center [1073, 492] width 12 height 12
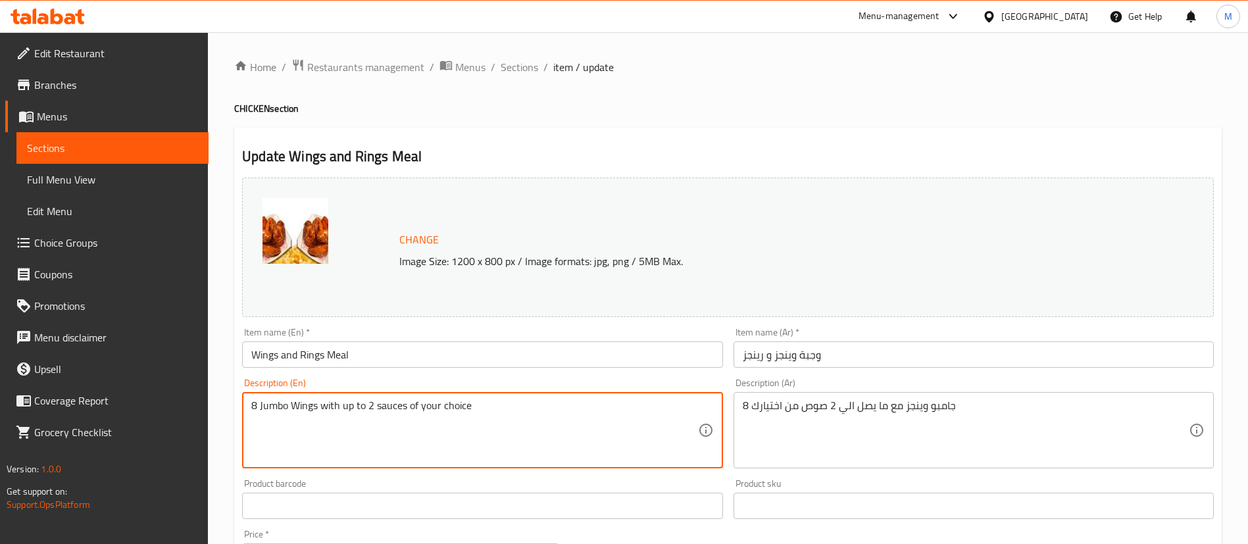
click at [268, 405] on textarea "8 Jumbo Wings with up to 2 sauces of your choice" at bounding box center [474, 430] width 446 height 63
type textarea "12 Wings with up to 2 sauces of your choice"
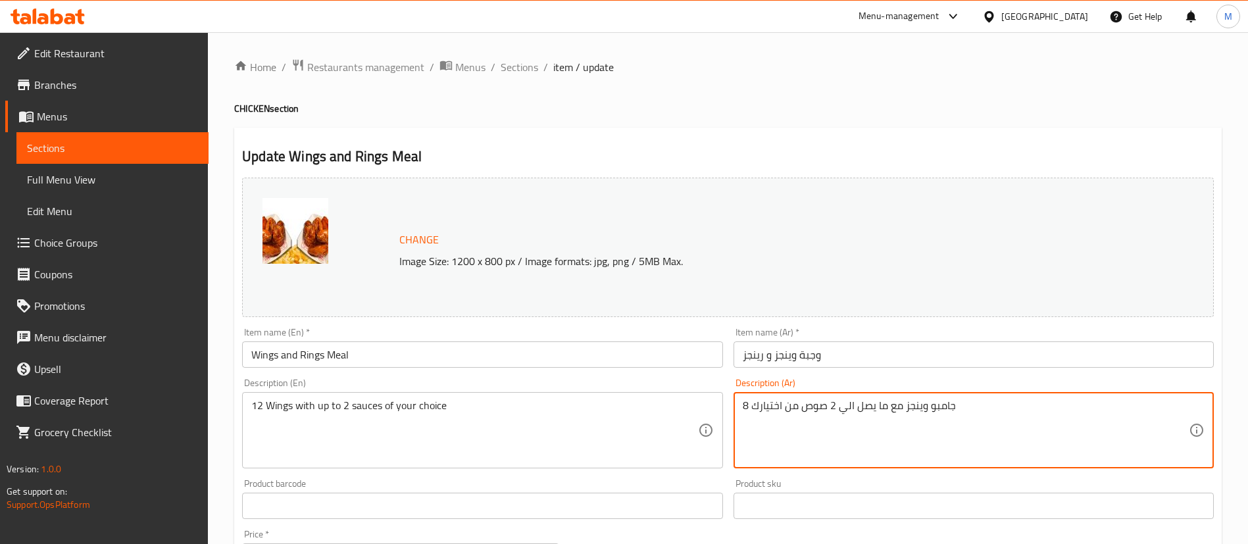
click at [936, 407] on textarea "8 جامبو وينجز مع ما يصل الي 2 صوص من اختيارك" at bounding box center [966, 430] width 446 height 63
type textarea "12 وينجز مع ما يصل الي 2 صوص من اختيارك"
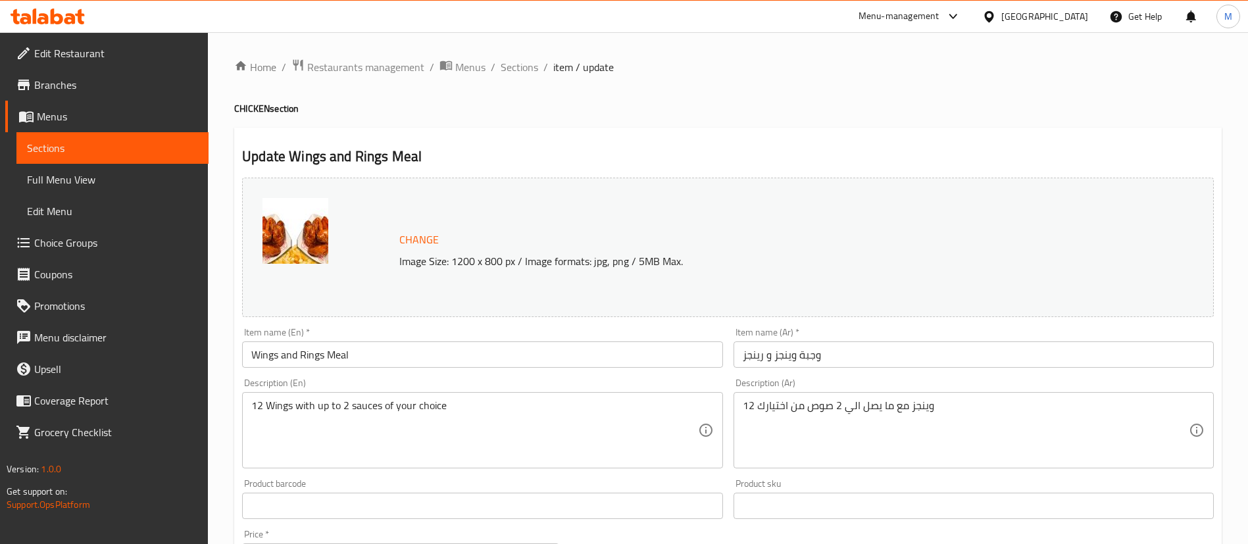
click at [738, 153] on h2 "Update Wings and Rings Meal" at bounding box center [728, 157] width 972 height 20
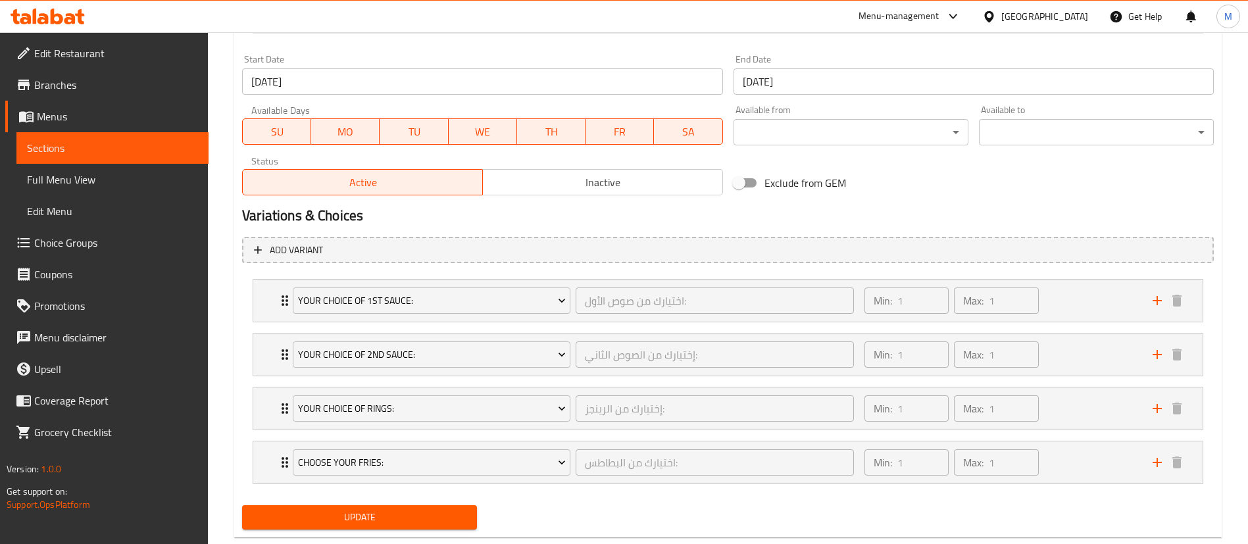
scroll to position [588, 0]
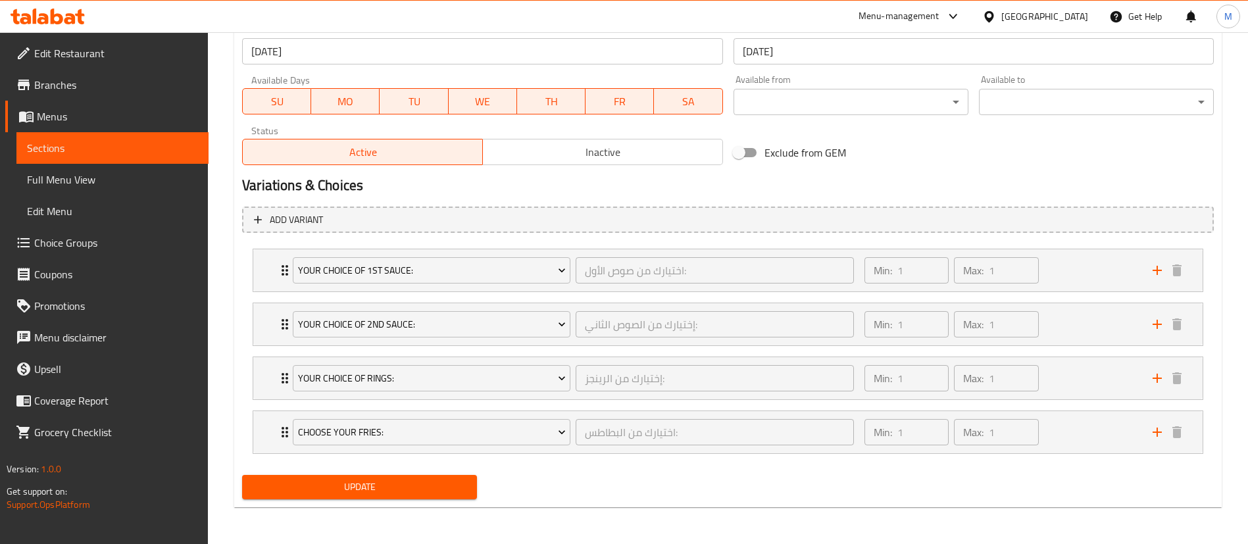
click at [387, 493] on span "Update" at bounding box center [360, 487] width 214 height 16
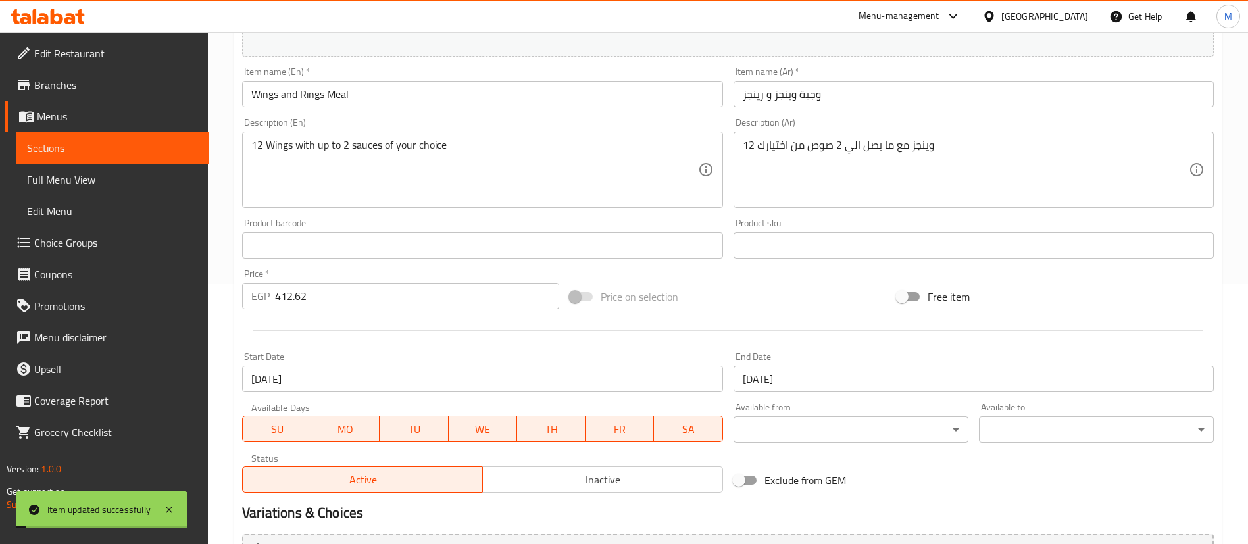
scroll to position [0, 0]
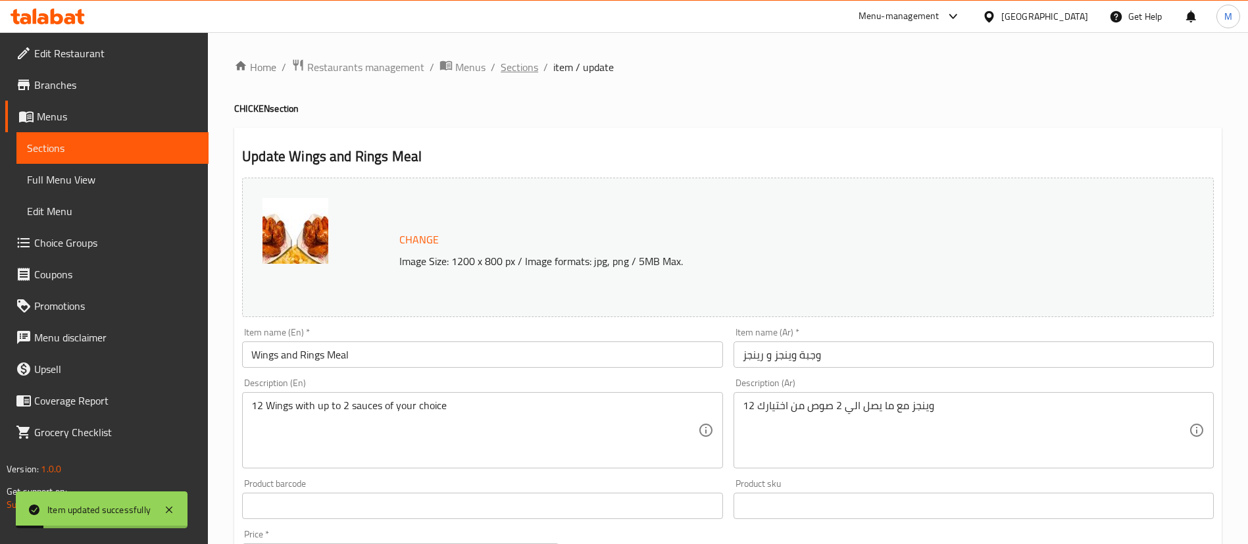
click at [524, 68] on span "Sections" at bounding box center [520, 67] width 38 height 16
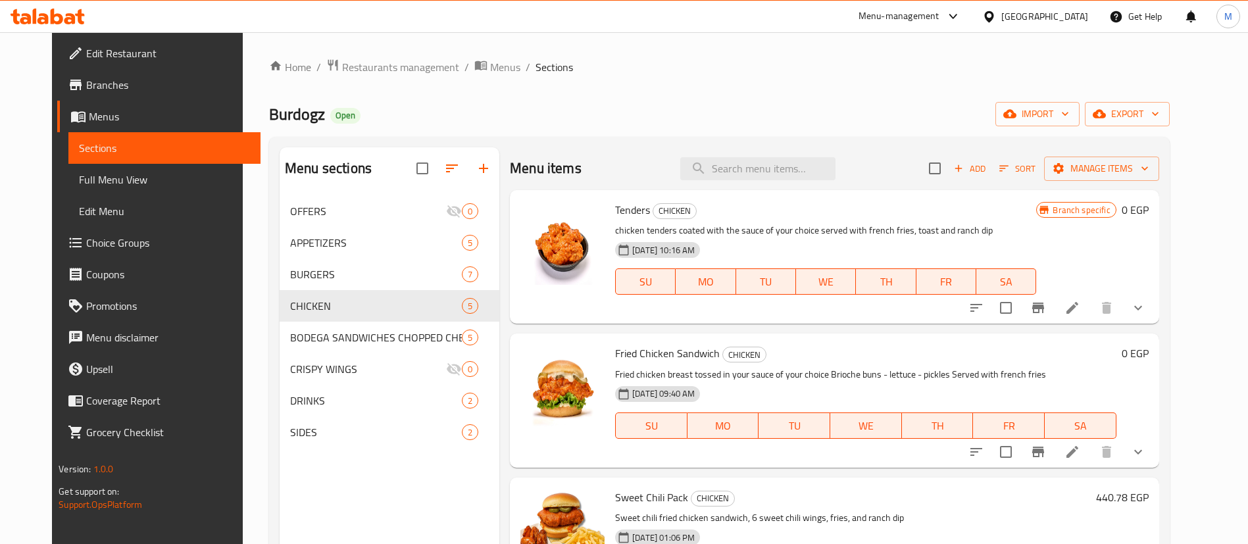
click at [54, 18] on icon at bounding box center [57, 17] width 13 height 16
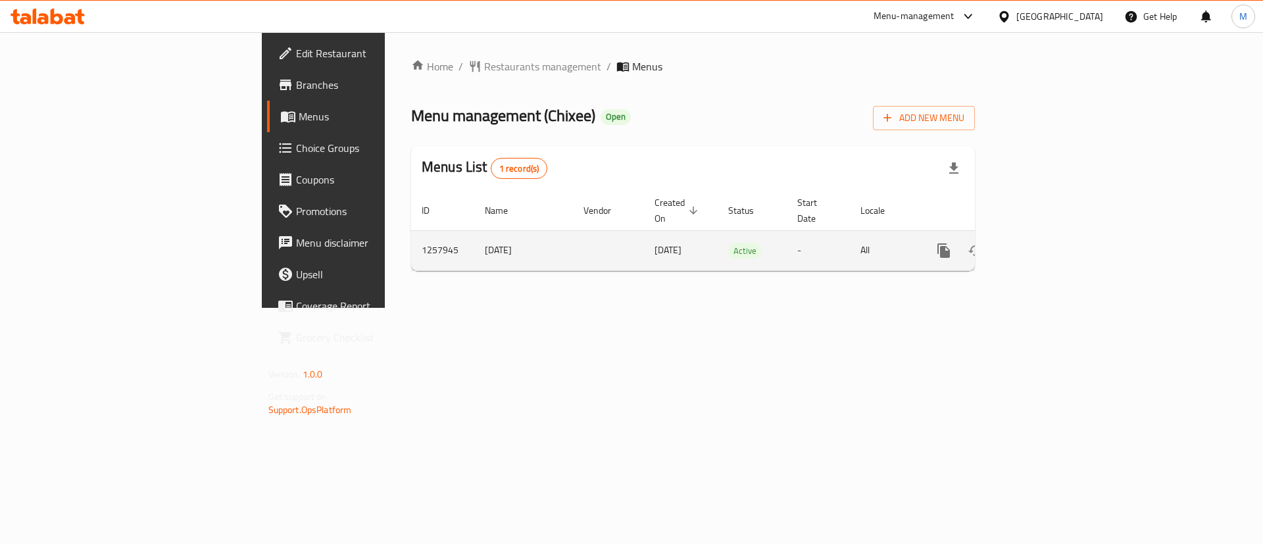
click at [1055, 235] on link "enhanced table" at bounding box center [1039, 251] width 32 height 32
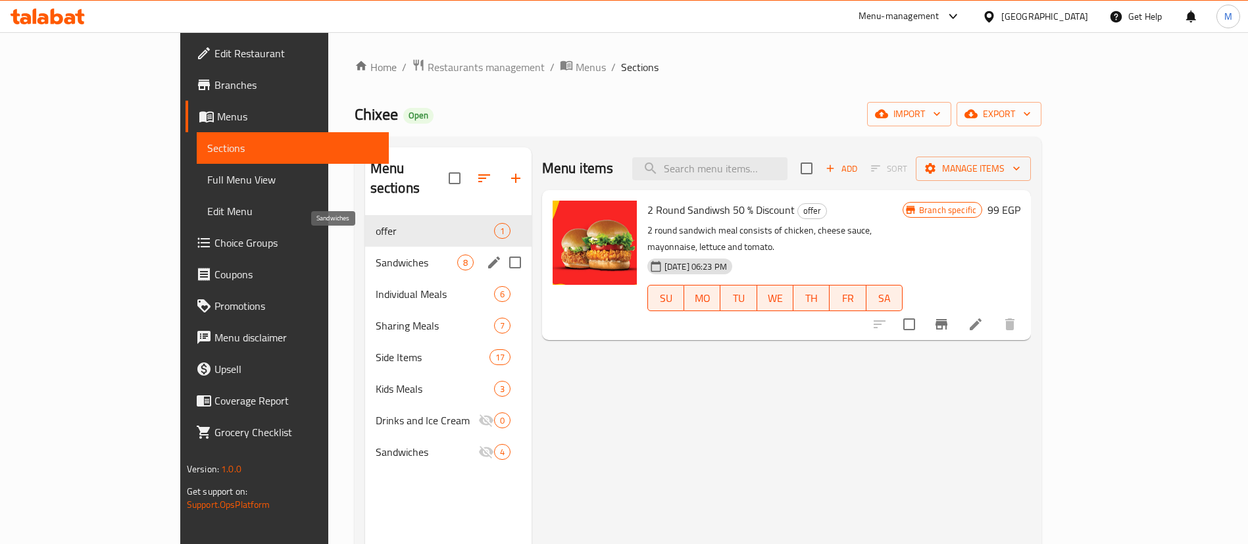
click at [376, 255] on span "Sandwiches" at bounding box center [417, 263] width 82 height 16
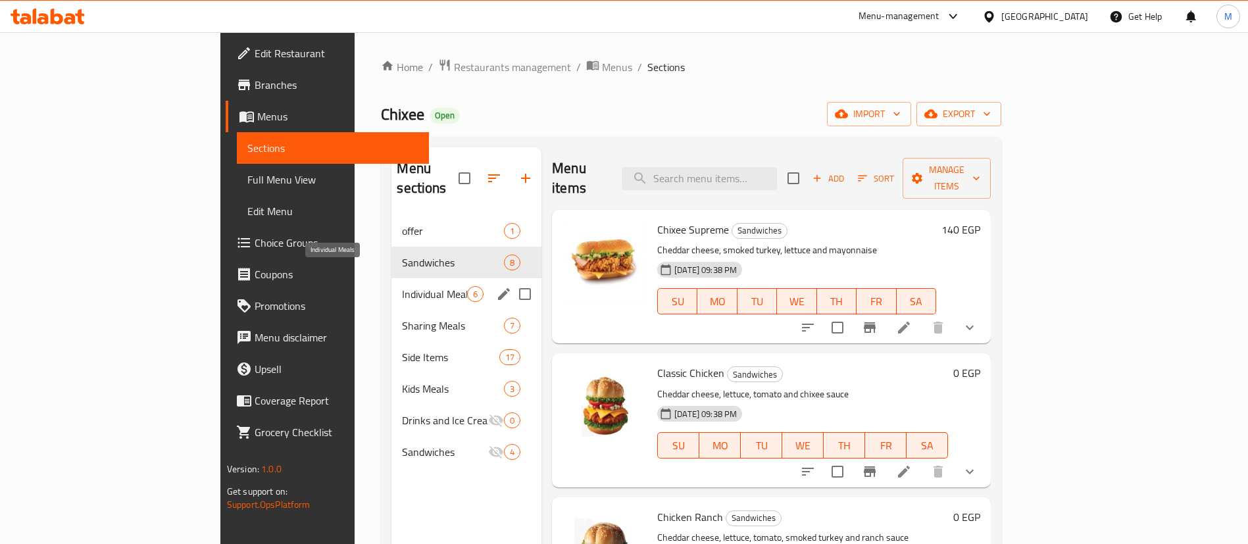
click at [402, 286] on span "Individual Meals" at bounding box center [434, 294] width 65 height 16
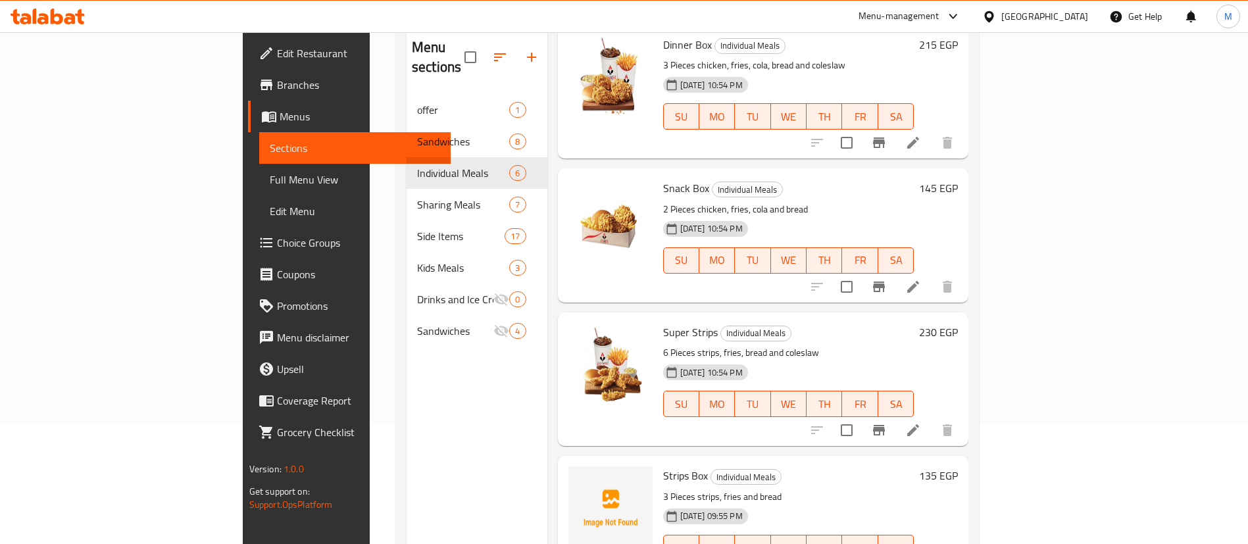
scroll to position [184, 0]
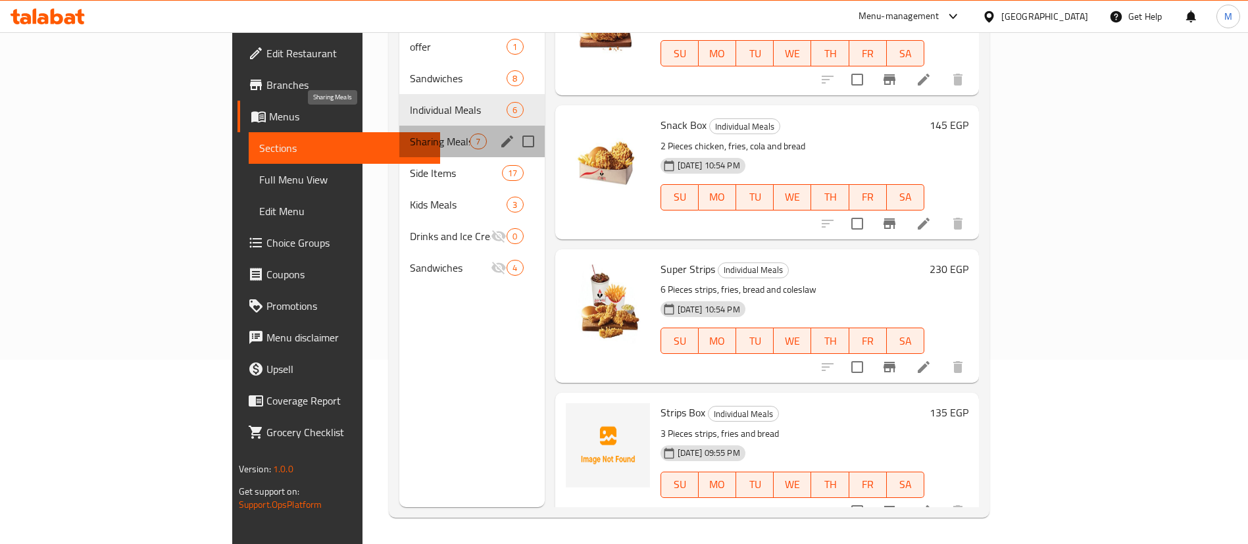
click at [410, 134] on span "Sharing Meals" at bounding box center [440, 142] width 60 height 16
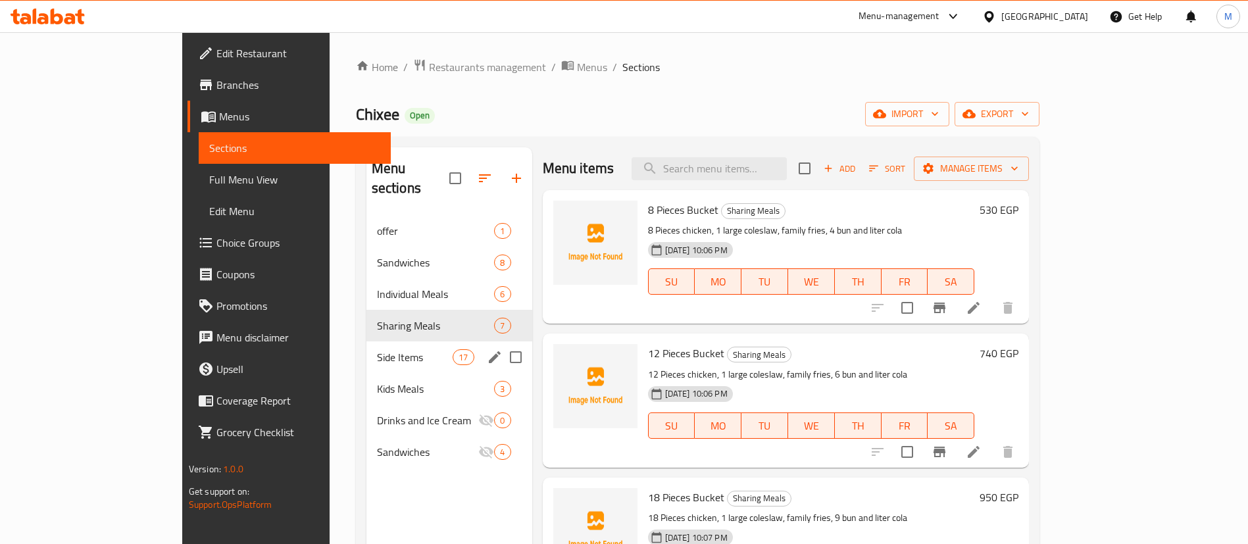
click at [377, 349] on span "Side Items" at bounding box center [415, 357] width 76 height 16
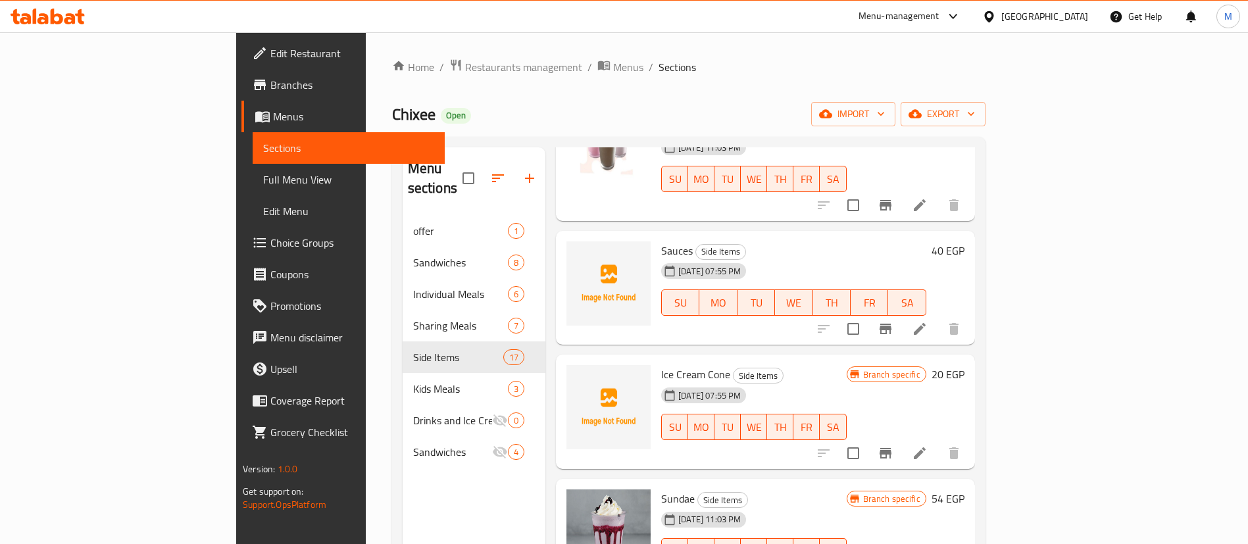
scroll to position [1775, 0]
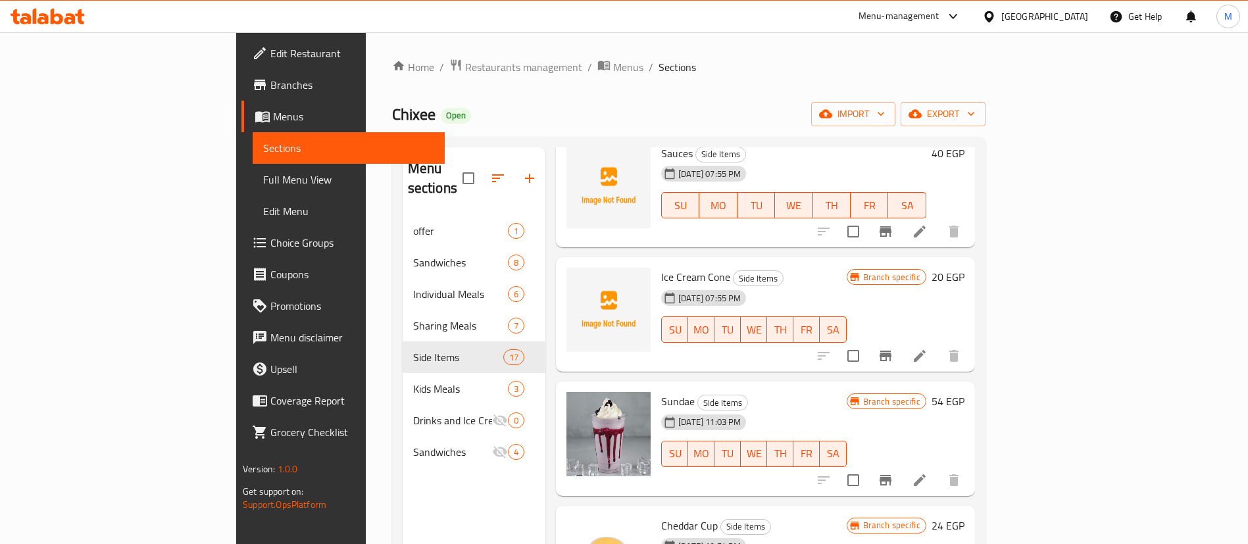
click at [270, 91] on span "Branches" at bounding box center [352, 85] width 164 height 16
